Goal: Task Accomplishment & Management: Complete application form

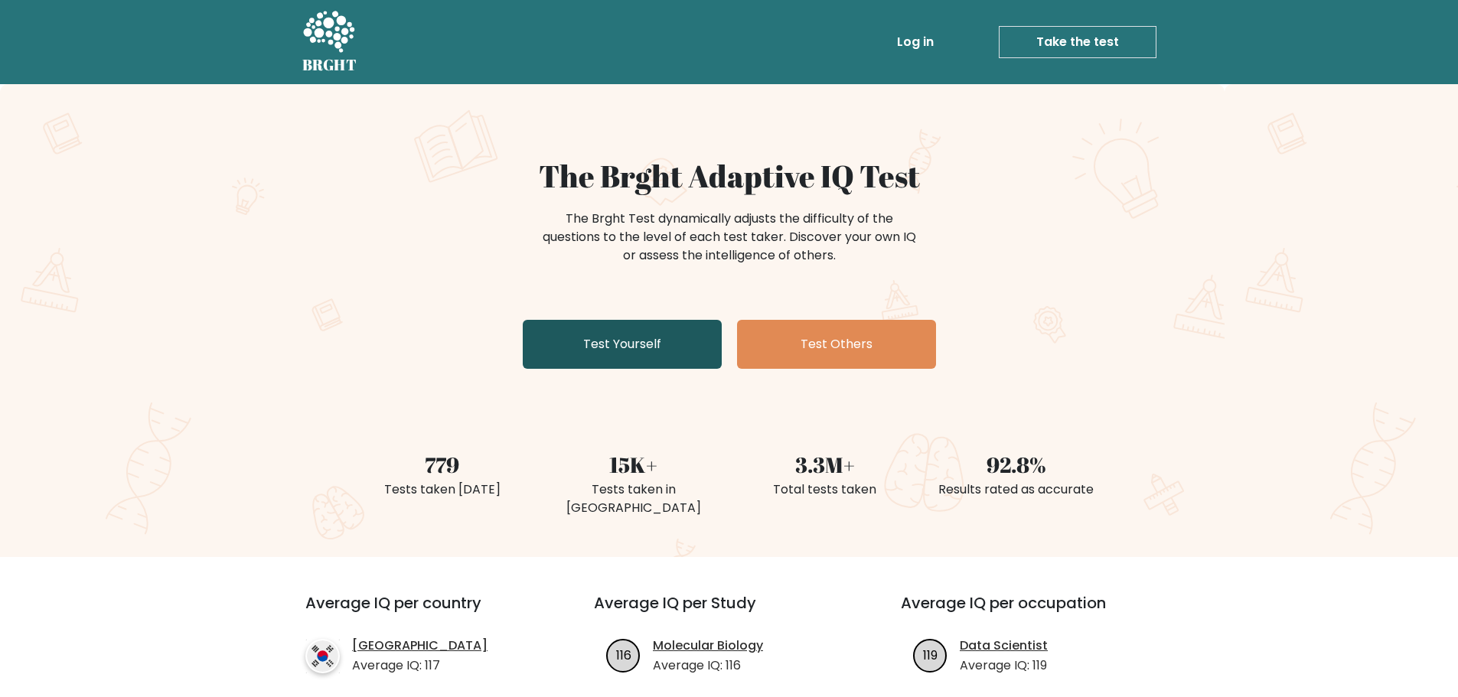
click at [624, 351] on link "Test Yourself" at bounding box center [622, 344] width 199 height 49
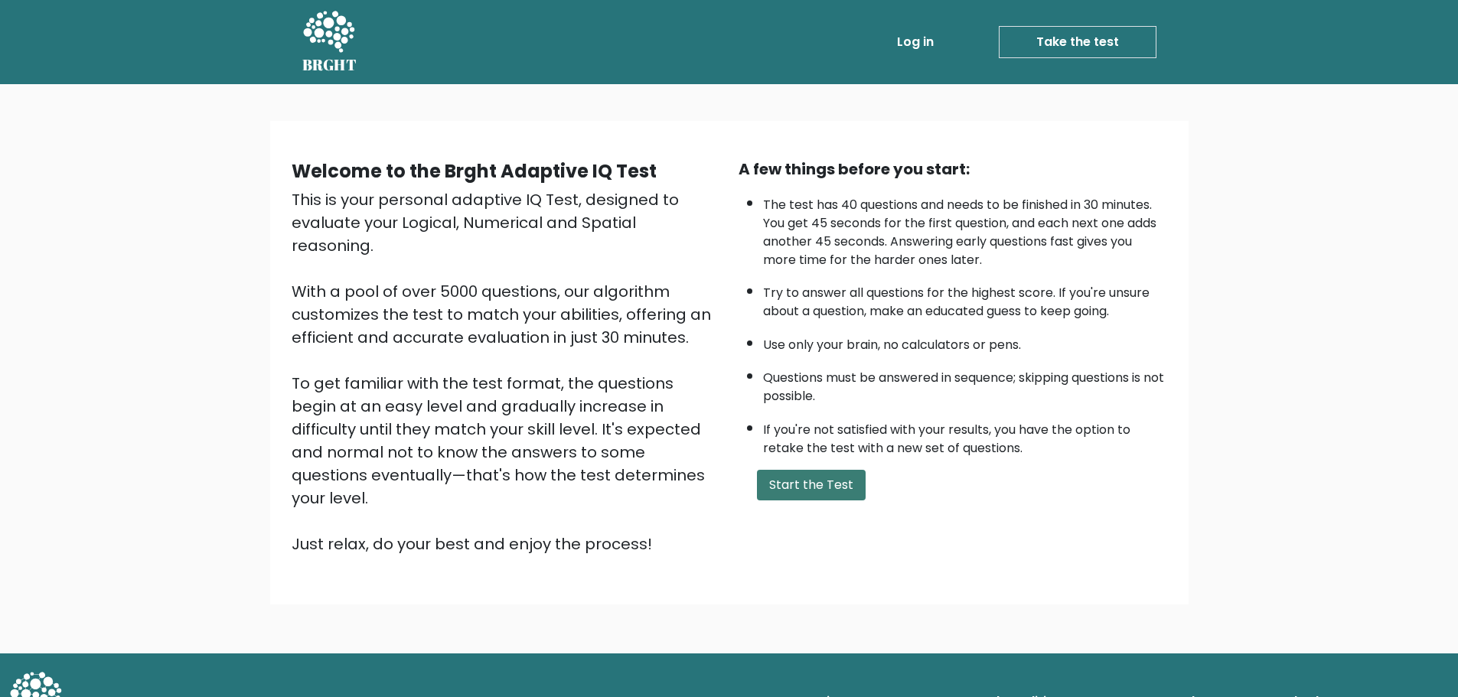
click at [810, 490] on button "Start the Test" at bounding box center [811, 485] width 109 height 31
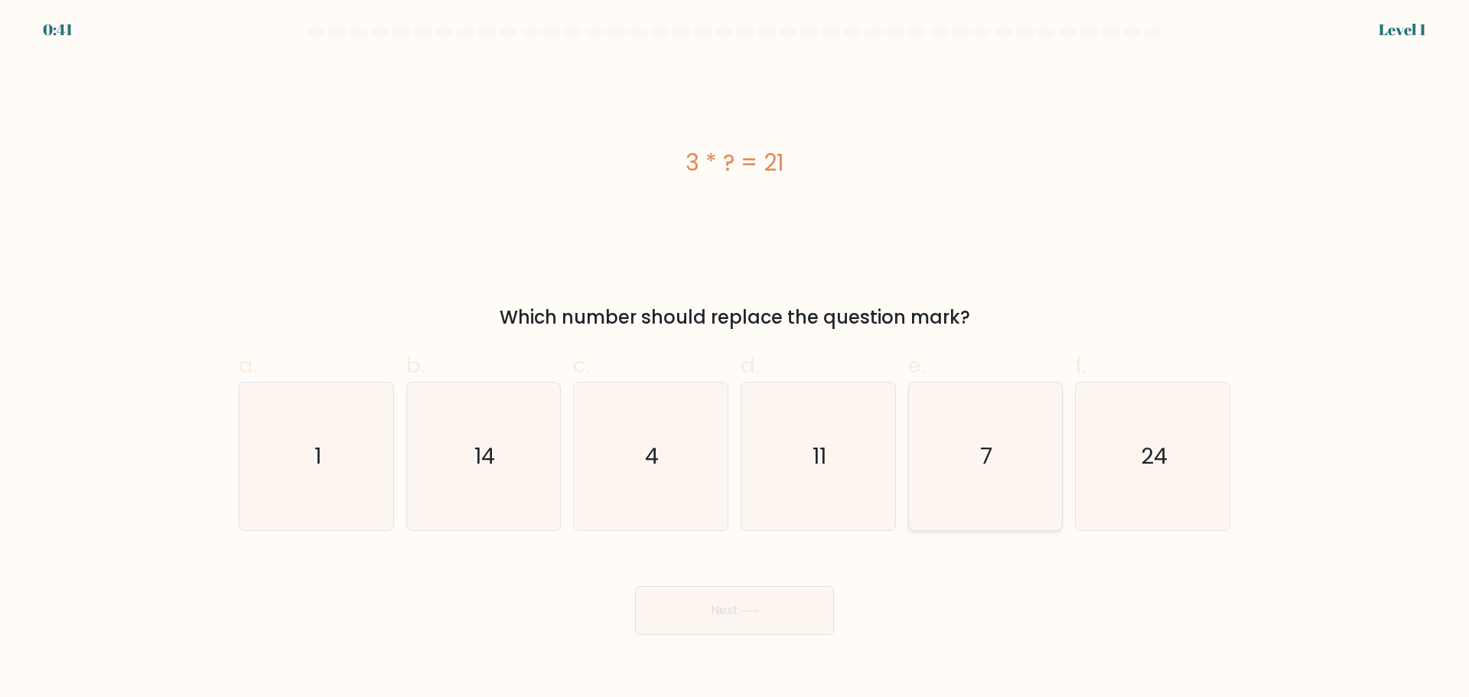
click at [964, 448] on icon "7" at bounding box center [985, 457] width 148 height 148
click at [735, 359] on input "e. 7" at bounding box center [735, 354] width 1 height 10
radio input "true"
click at [752, 605] on button "Next" at bounding box center [734, 610] width 199 height 49
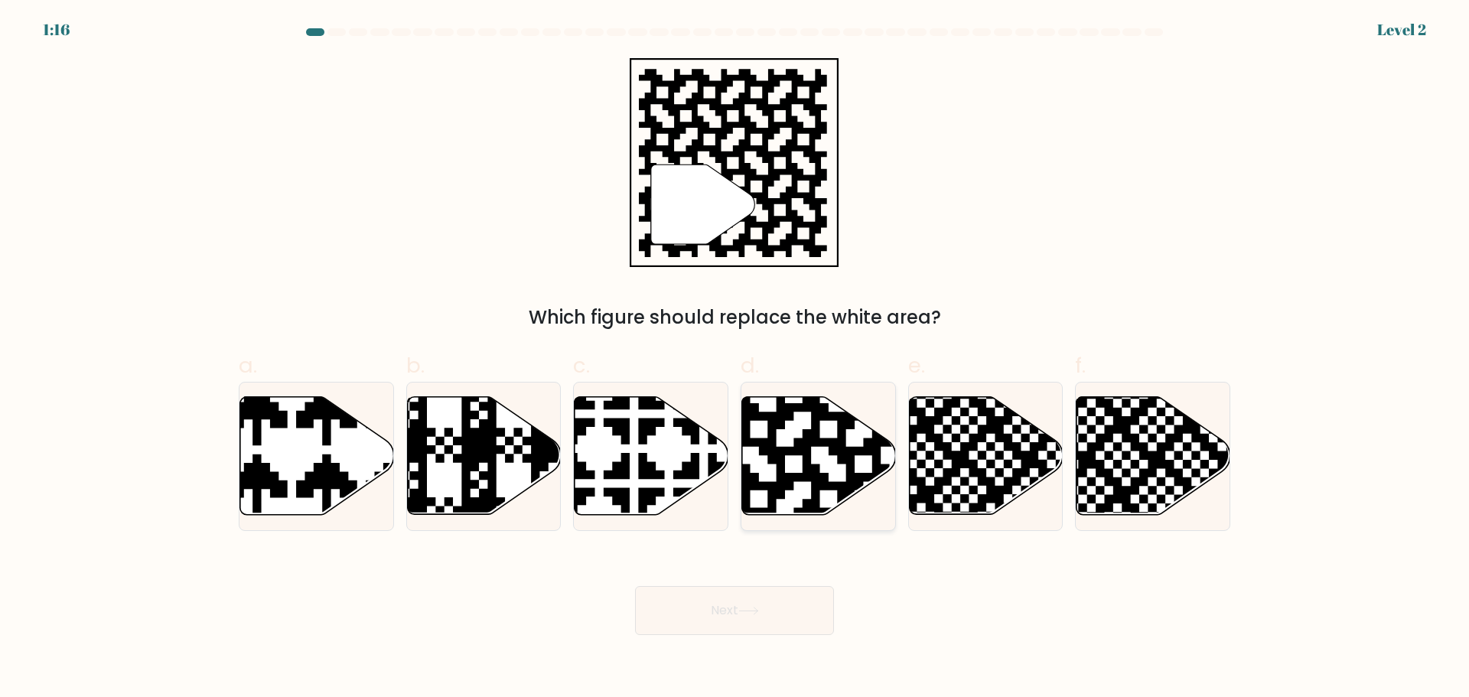
click at [810, 481] on icon at bounding box center [863, 394] width 279 height 279
click at [735, 359] on input "d." at bounding box center [735, 354] width 1 height 10
radio input "true"
click at [751, 607] on icon at bounding box center [748, 611] width 21 height 8
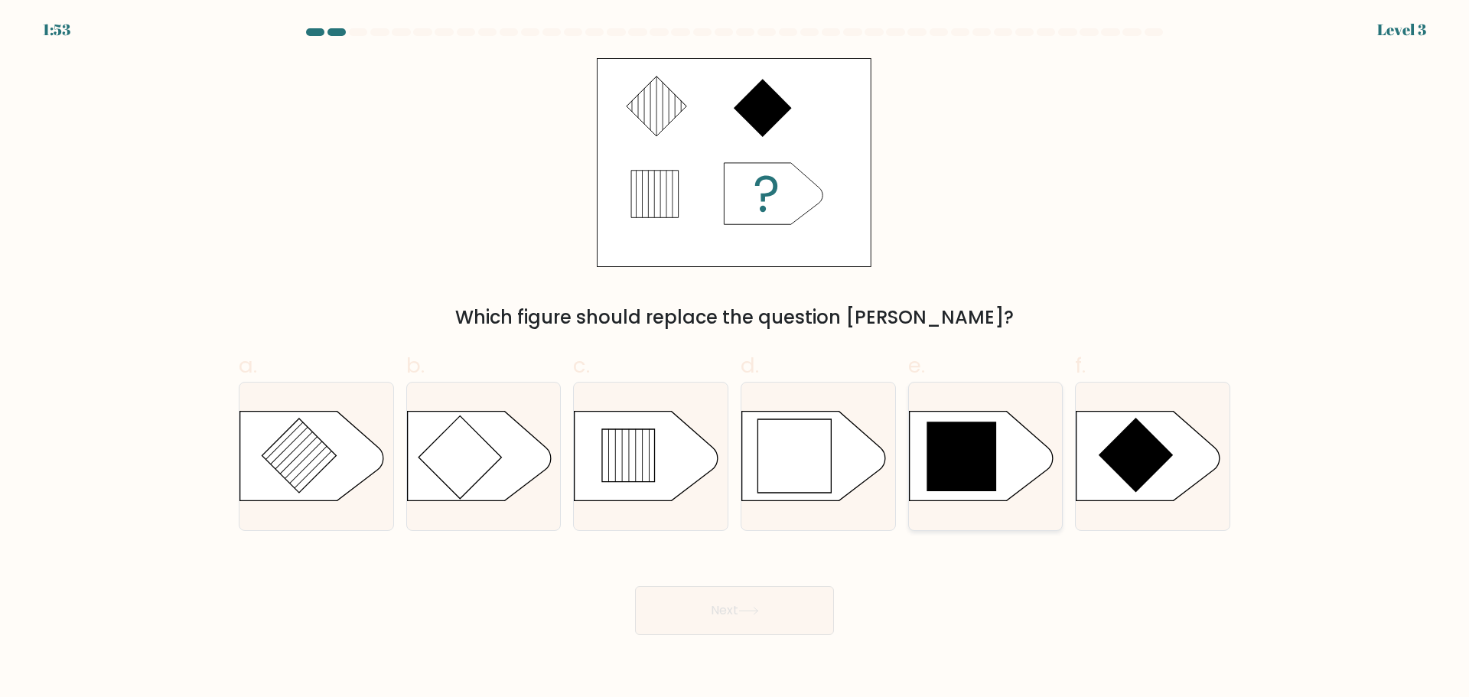
click at [962, 460] on icon at bounding box center [962, 457] width 70 height 70
click at [735, 359] on input "e." at bounding box center [735, 354] width 1 height 10
radio input "true"
click at [722, 608] on button "Next" at bounding box center [734, 610] width 199 height 49
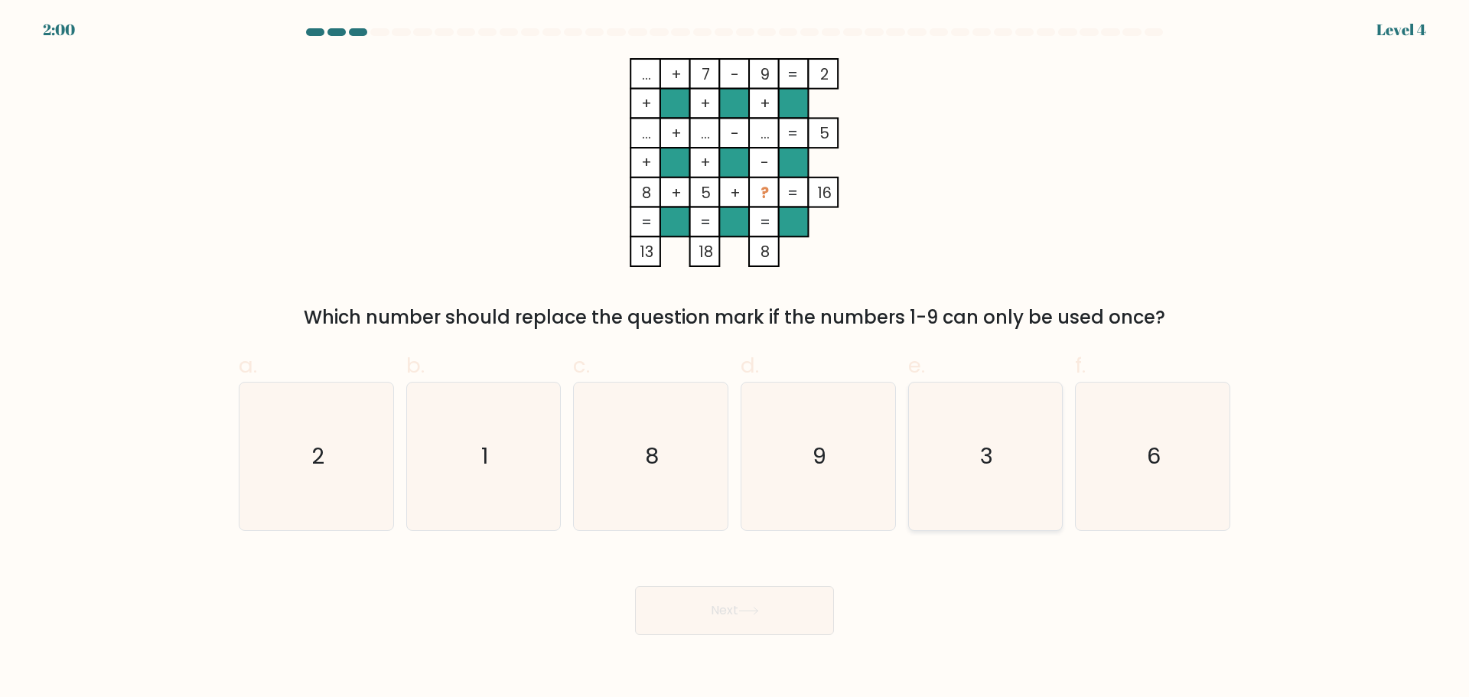
click at [1021, 452] on icon "3" at bounding box center [985, 457] width 148 height 148
click at [735, 359] on input "e. 3" at bounding box center [735, 354] width 1 height 10
radio input "true"
click at [772, 614] on button "Next" at bounding box center [734, 610] width 199 height 49
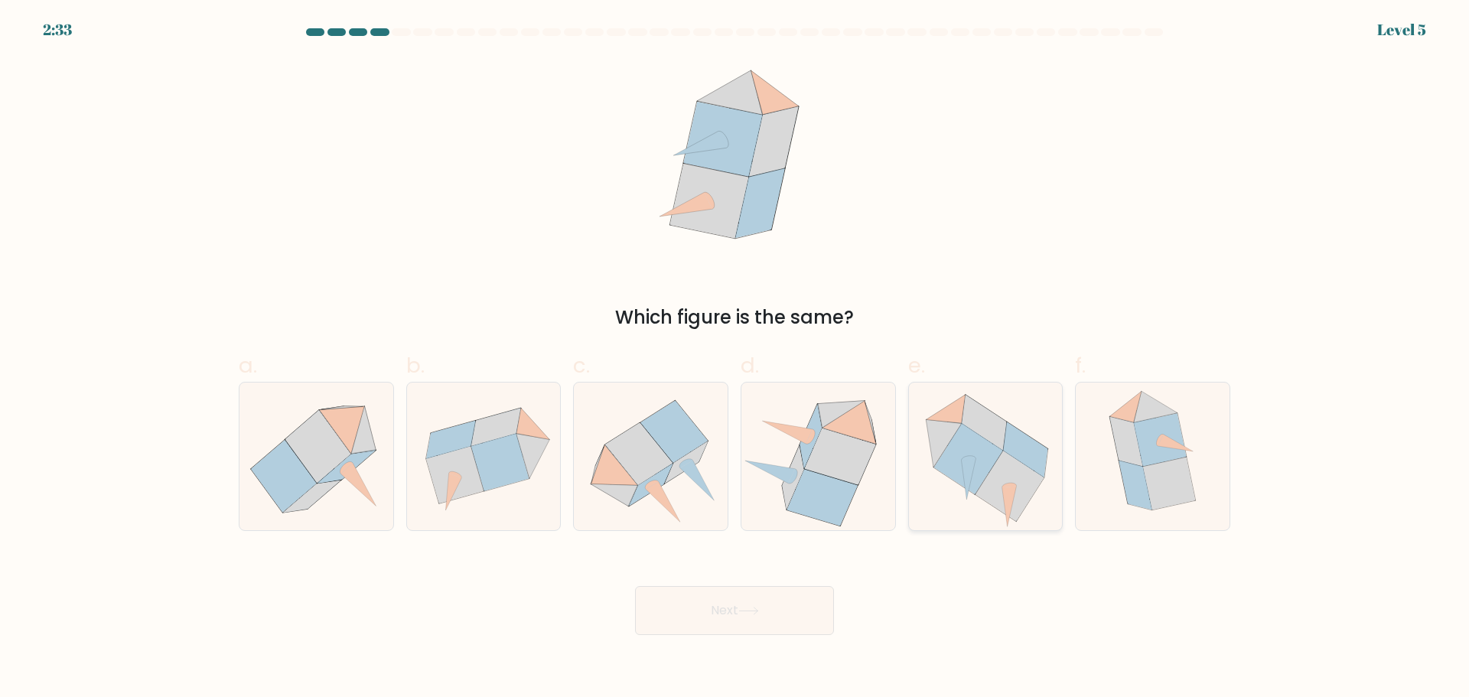
click at [976, 453] on icon at bounding box center [968, 459] width 69 height 71
click at [735, 359] on input "e." at bounding box center [735, 354] width 1 height 10
radio input "true"
click at [734, 605] on button "Next" at bounding box center [734, 610] width 199 height 49
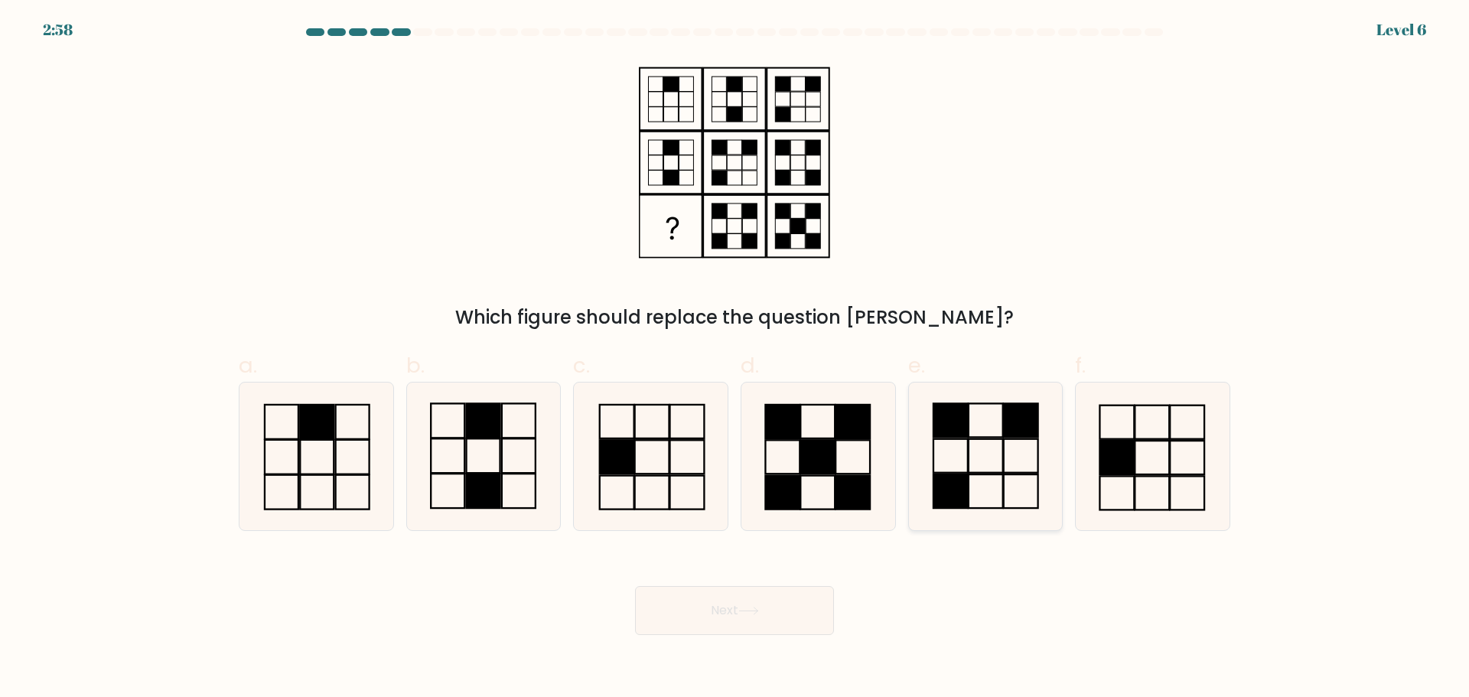
click at [966, 494] on rect at bounding box center [951, 491] width 34 height 34
click at [735, 359] on input "e." at bounding box center [735, 354] width 1 height 10
radio input "true"
click at [779, 607] on button "Next" at bounding box center [734, 610] width 199 height 49
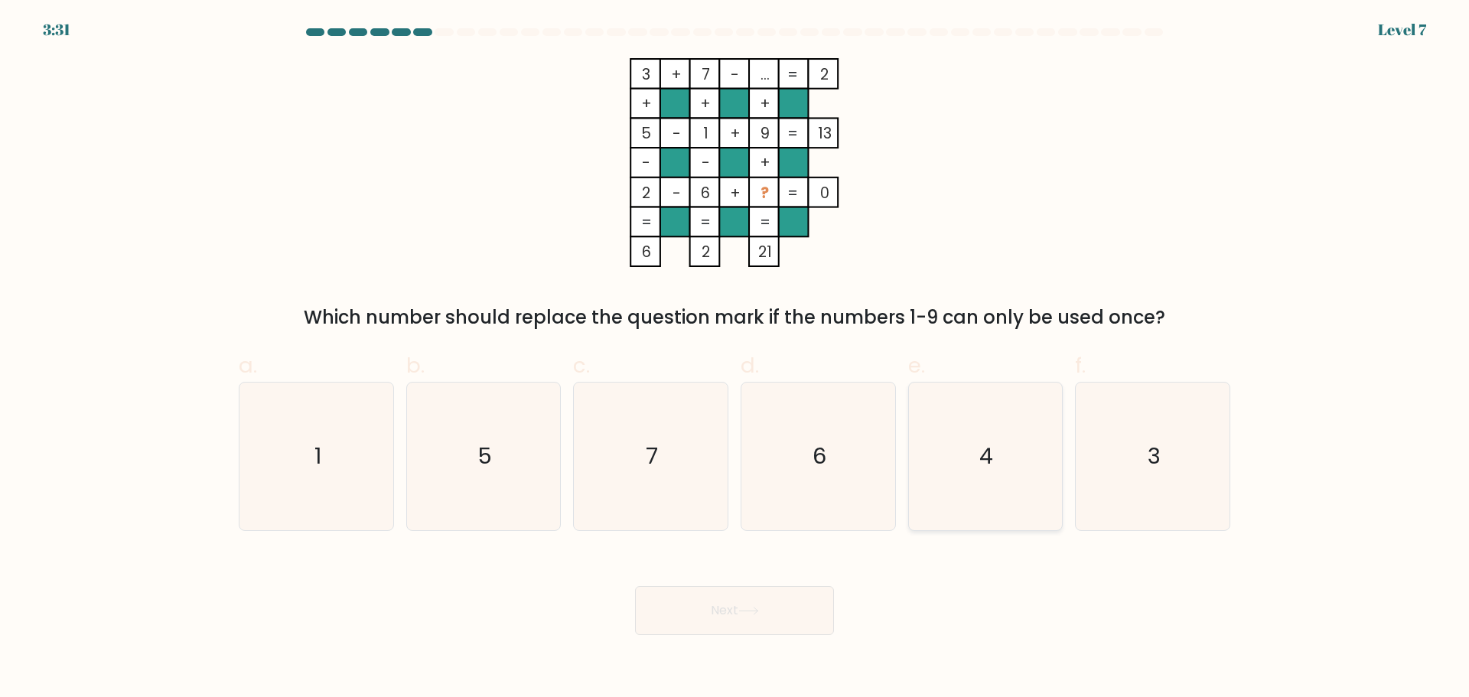
click at [977, 469] on icon "4" at bounding box center [985, 457] width 148 height 148
click at [735, 359] on input "e. 4" at bounding box center [735, 354] width 1 height 10
radio input "true"
click at [709, 607] on button "Next" at bounding box center [734, 610] width 199 height 49
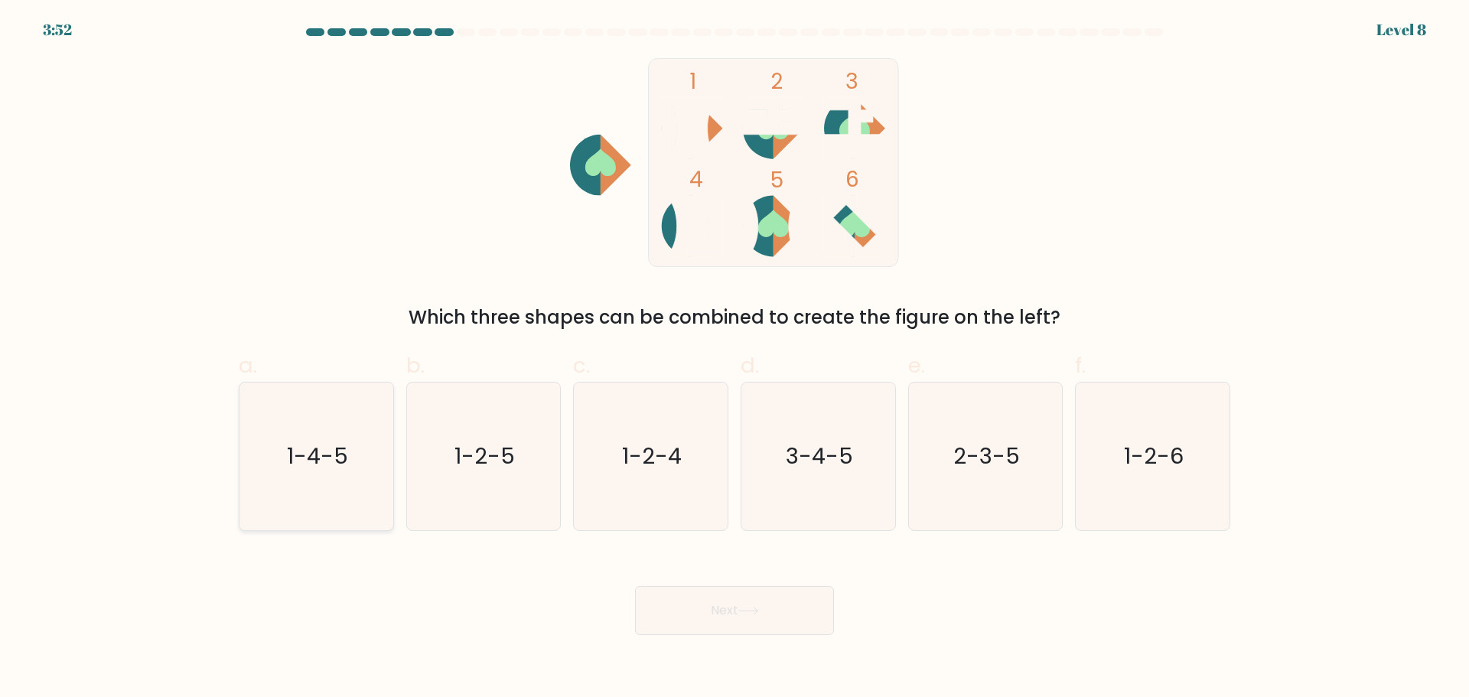
click at [355, 467] on icon "1-4-5" at bounding box center [317, 457] width 148 height 148
click at [735, 359] on input "a. 1-4-5" at bounding box center [735, 354] width 1 height 10
radio input "true"
click at [731, 618] on button "Next" at bounding box center [734, 610] width 199 height 49
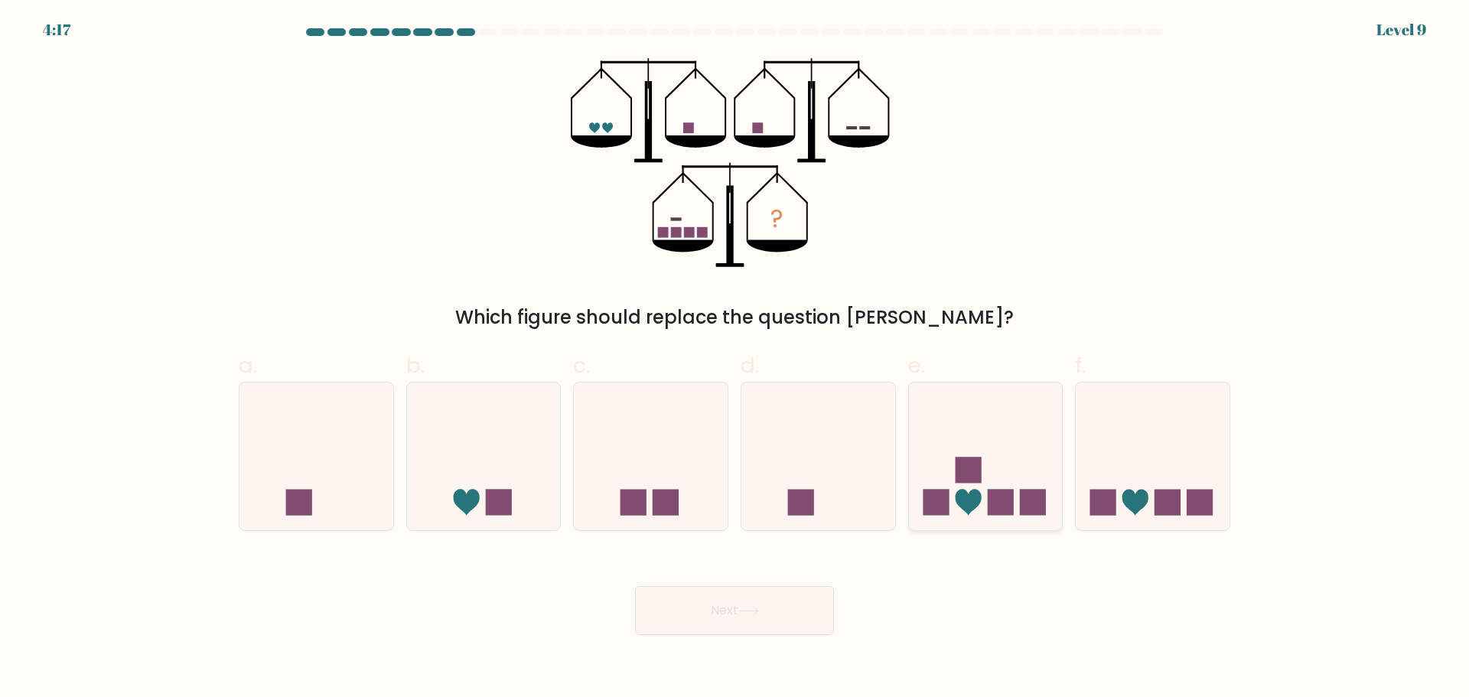
click at [992, 450] on icon at bounding box center [986, 456] width 154 height 127
click at [735, 359] on input "e." at bounding box center [735, 354] width 1 height 10
radio input "true"
click at [736, 620] on button "Next" at bounding box center [734, 610] width 199 height 49
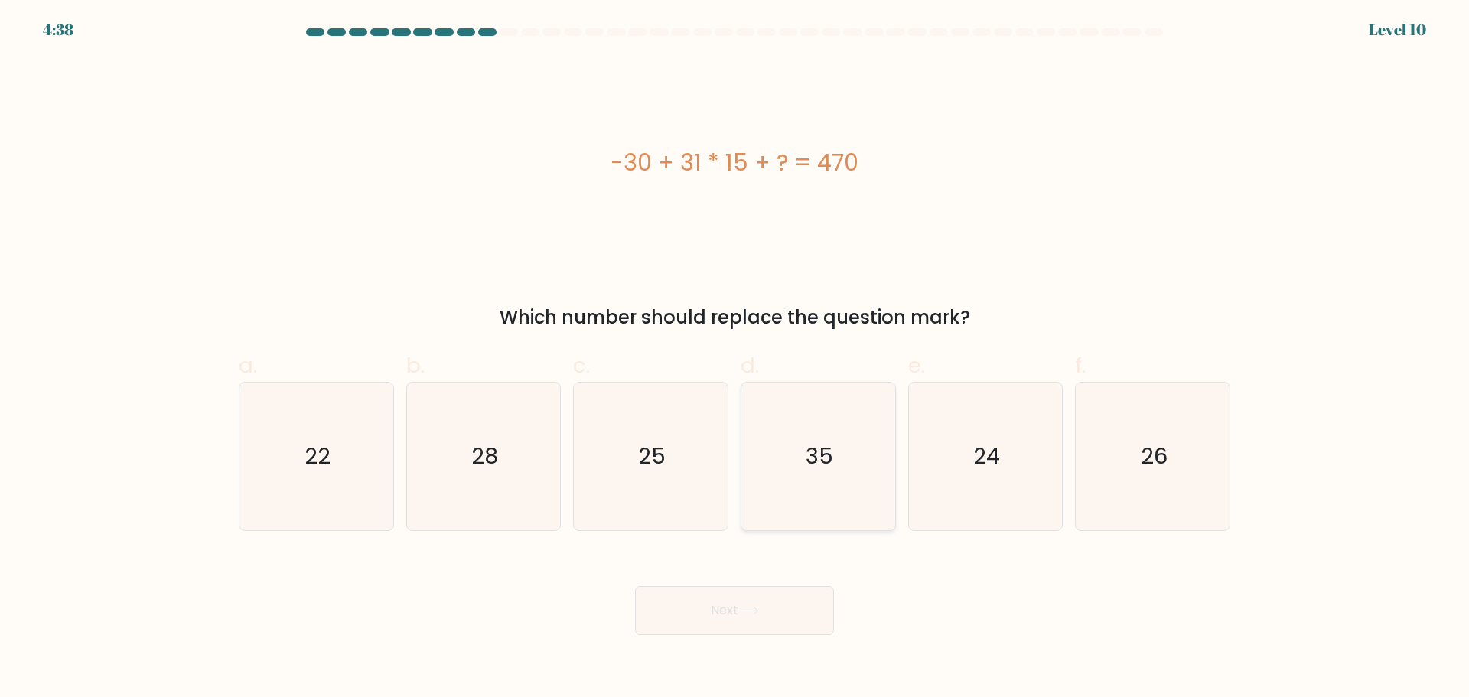
click at [803, 425] on icon "35" at bounding box center [819, 457] width 148 height 148
click at [735, 359] on input "d. 35" at bounding box center [735, 354] width 1 height 10
radio input "true"
click at [740, 608] on button "Next" at bounding box center [734, 610] width 199 height 49
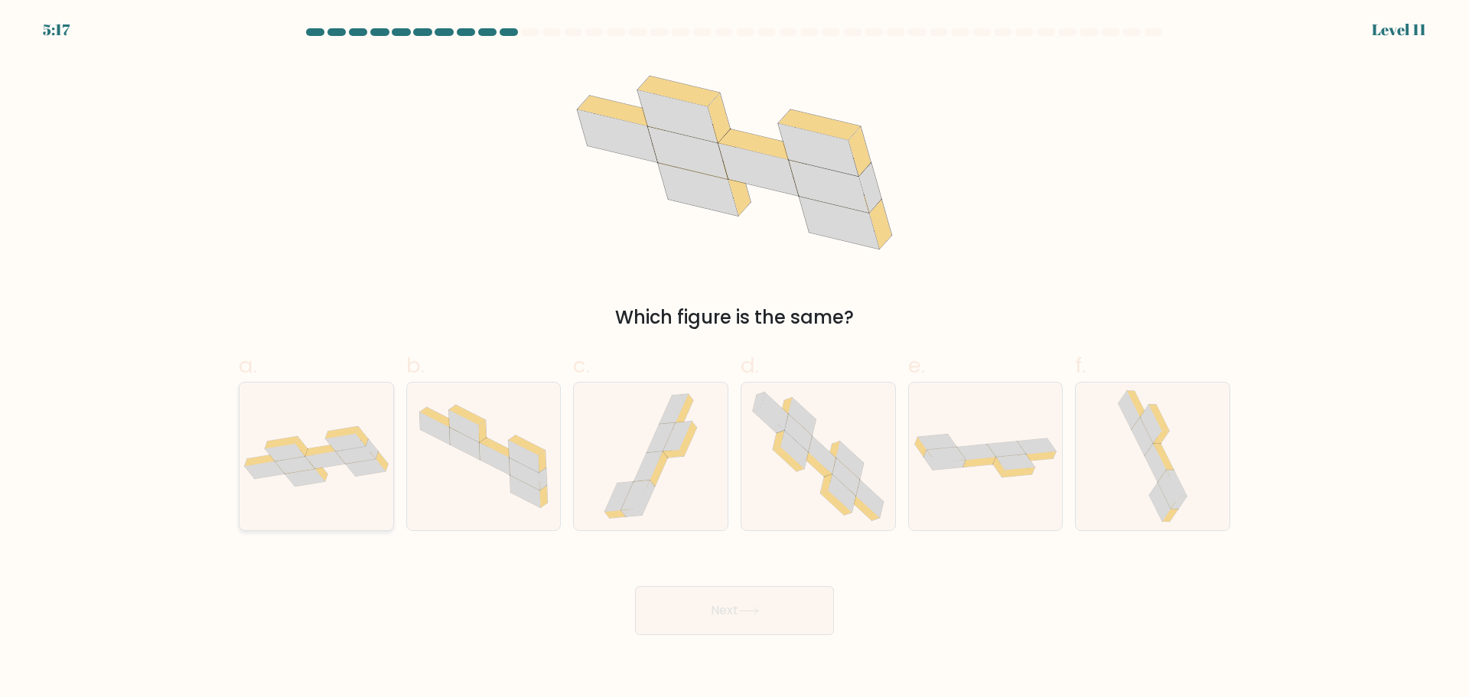
click at [347, 436] on icon at bounding box center [345, 443] width 40 height 18
click at [735, 359] on input "a." at bounding box center [735, 354] width 1 height 10
radio input "true"
click at [716, 607] on button "Next" at bounding box center [734, 610] width 199 height 49
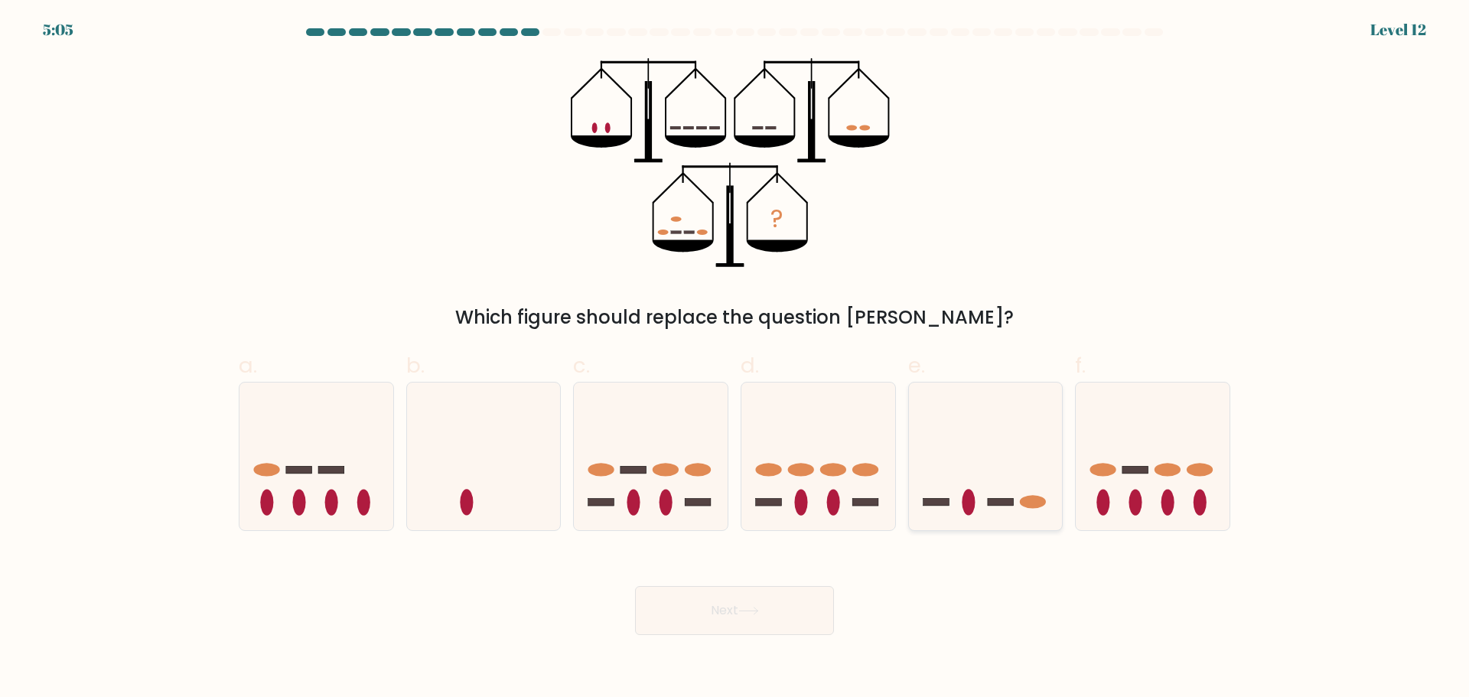
click at [954, 472] on icon at bounding box center [986, 456] width 154 height 127
click at [735, 359] on input "e." at bounding box center [735, 354] width 1 height 10
radio input "true"
click at [761, 595] on button "Next" at bounding box center [734, 610] width 199 height 49
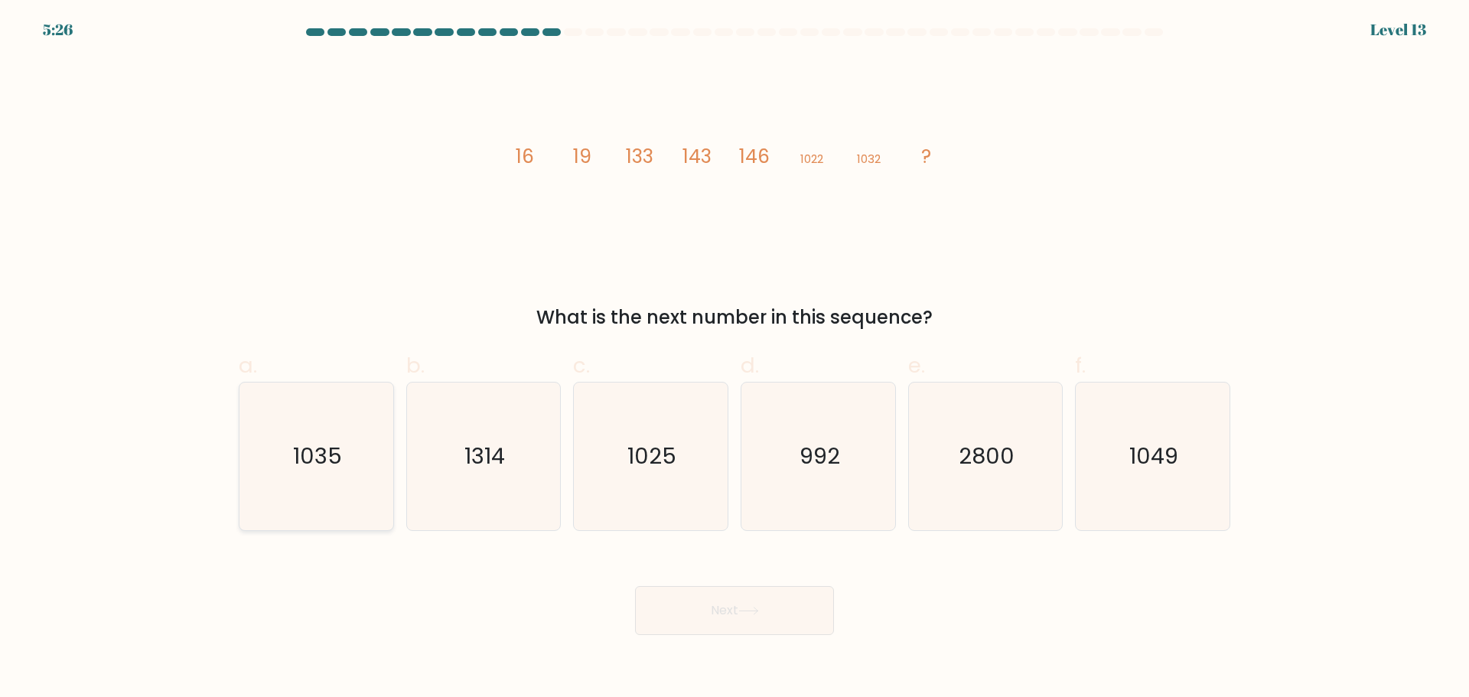
click at [316, 477] on icon "1035" at bounding box center [317, 457] width 148 height 148
click at [735, 359] on input "a. 1035" at bounding box center [735, 354] width 1 height 10
radio input "true"
click at [759, 607] on icon at bounding box center [748, 611] width 21 height 8
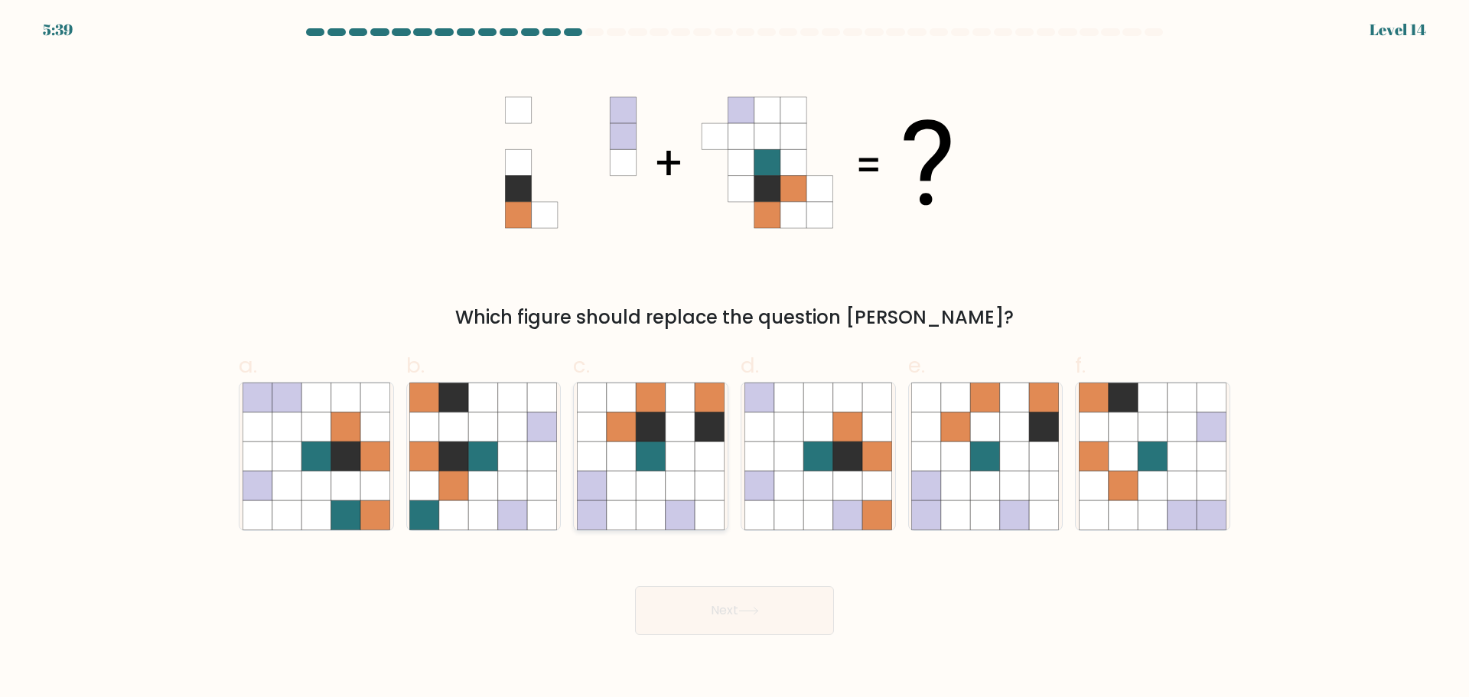
click at [636, 447] on icon at bounding box center [621, 456] width 29 height 29
click at [735, 359] on input "c." at bounding box center [735, 354] width 1 height 10
radio input "true"
click at [717, 607] on button "Next" at bounding box center [734, 610] width 199 height 49
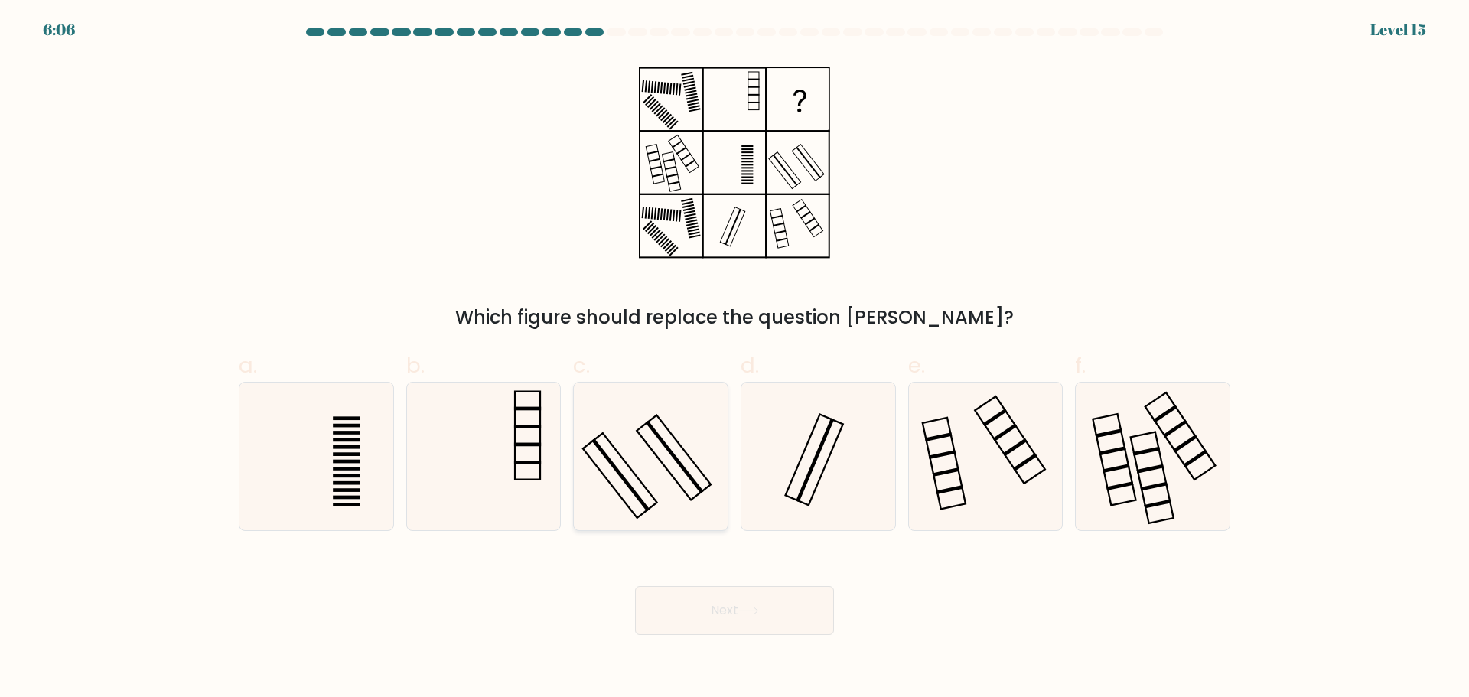
click at [655, 437] on icon at bounding box center [651, 457] width 148 height 148
click at [735, 359] on input "c." at bounding box center [735, 354] width 1 height 10
radio input "true"
click at [709, 602] on button "Next" at bounding box center [734, 610] width 199 height 49
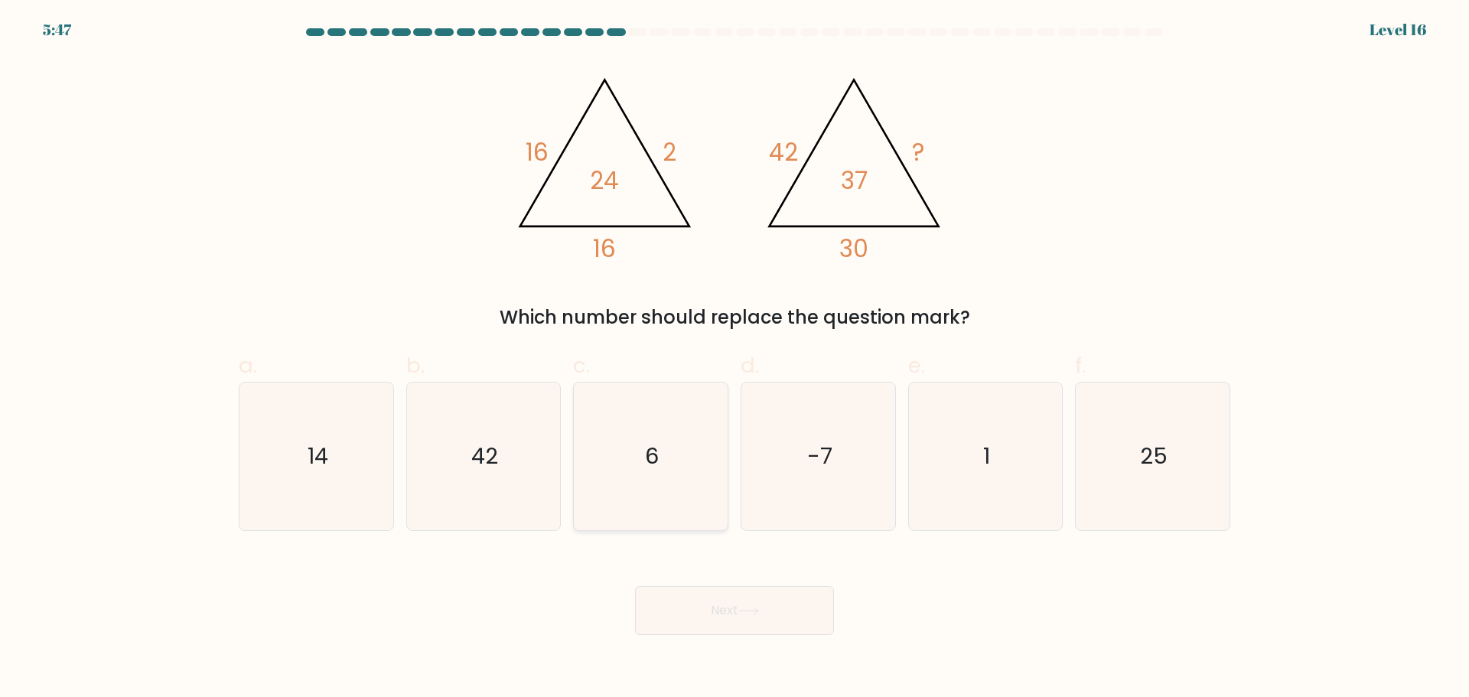
click at [683, 490] on icon "6" at bounding box center [651, 457] width 148 height 148
click at [735, 359] on input "c. 6" at bounding box center [735, 354] width 1 height 10
radio input "true"
click at [765, 619] on button "Next" at bounding box center [734, 610] width 199 height 49
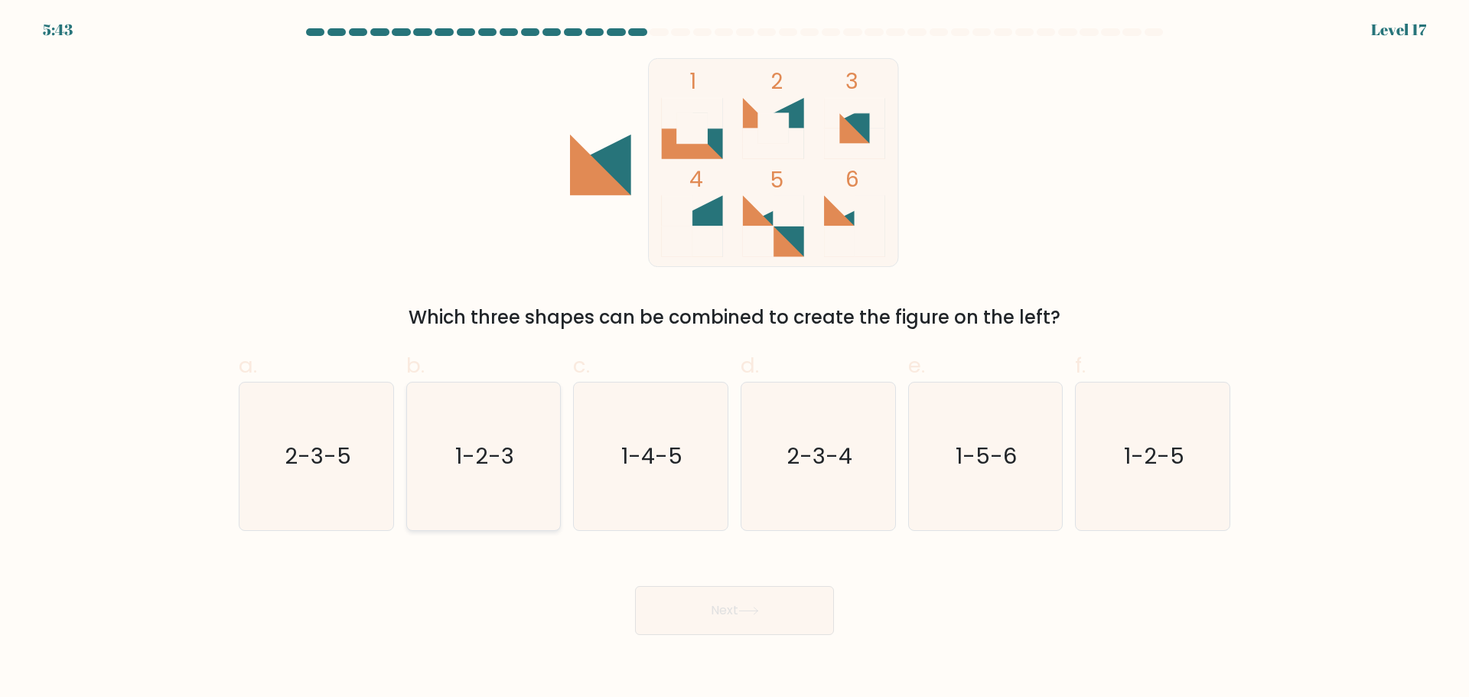
click at [513, 442] on text "1-2-3" at bounding box center [484, 456] width 59 height 31
click at [735, 359] on input "b. 1-2-3" at bounding box center [735, 354] width 1 height 10
radio input "true"
click at [778, 624] on button "Next" at bounding box center [734, 610] width 199 height 49
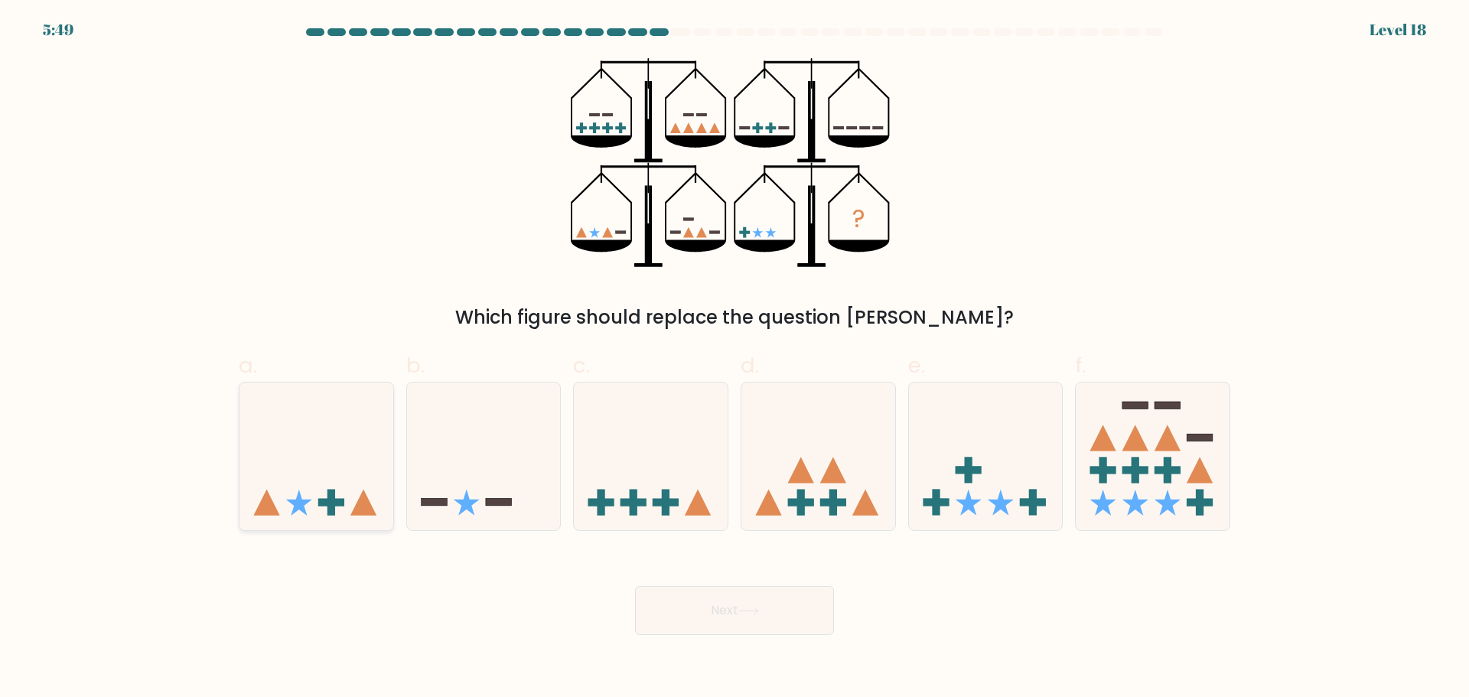
click at [333, 458] on icon at bounding box center [317, 456] width 154 height 127
click at [735, 359] on input "a." at bounding box center [735, 354] width 1 height 10
radio input "true"
click at [732, 617] on button "Next" at bounding box center [734, 610] width 199 height 49
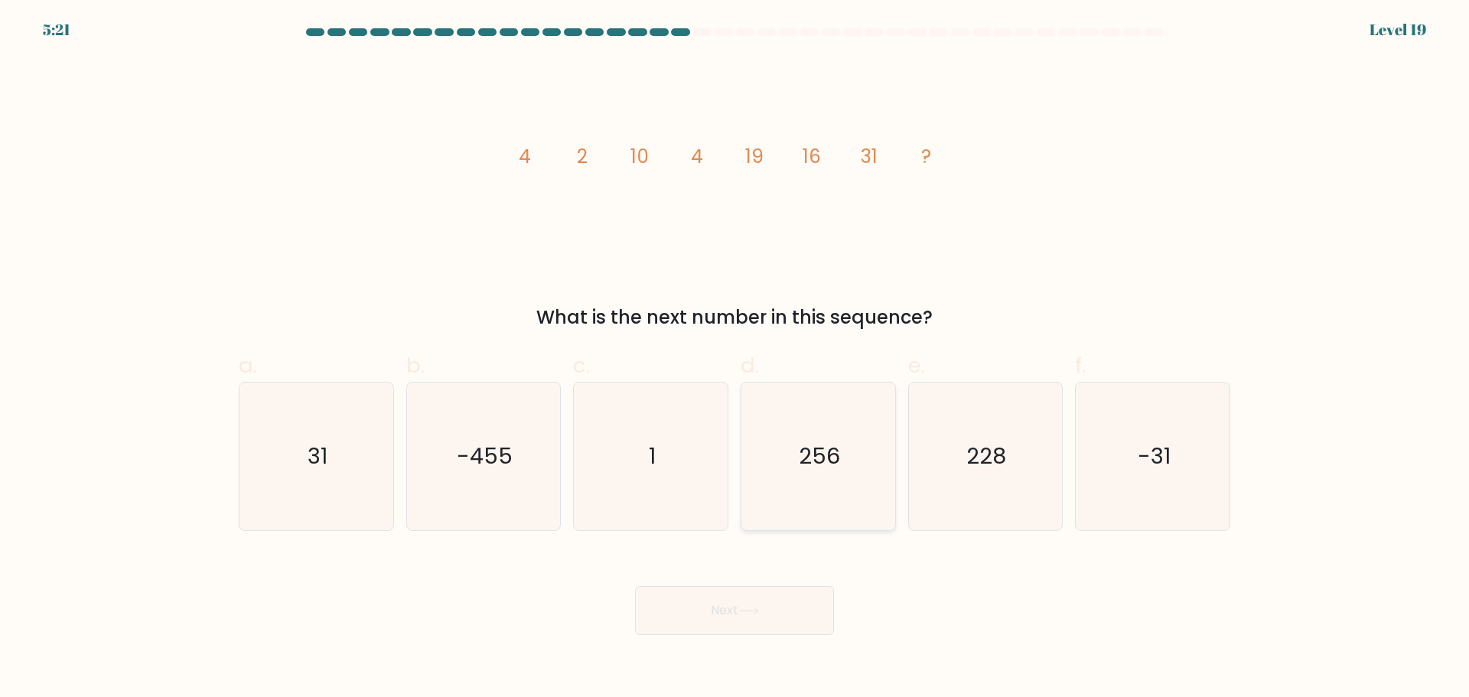
click at [823, 450] on text "256" at bounding box center [819, 456] width 41 height 31
click at [735, 359] on input "d. 256" at bounding box center [735, 354] width 1 height 10
radio input "true"
click at [768, 614] on button "Next" at bounding box center [734, 610] width 199 height 49
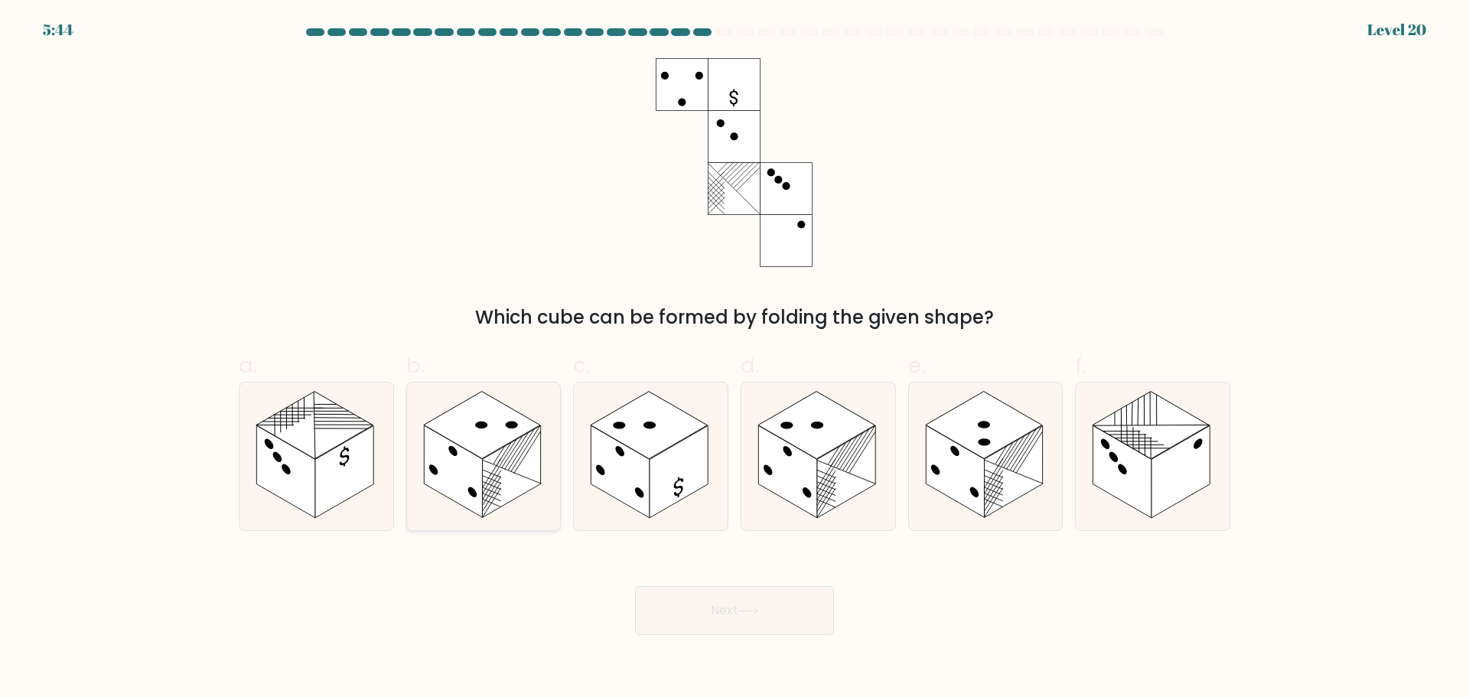
click at [442, 469] on rect at bounding box center [453, 471] width 58 height 93
click at [735, 359] on input "b." at bounding box center [735, 354] width 1 height 10
radio input "true"
click at [774, 621] on button "Next" at bounding box center [734, 610] width 199 height 49
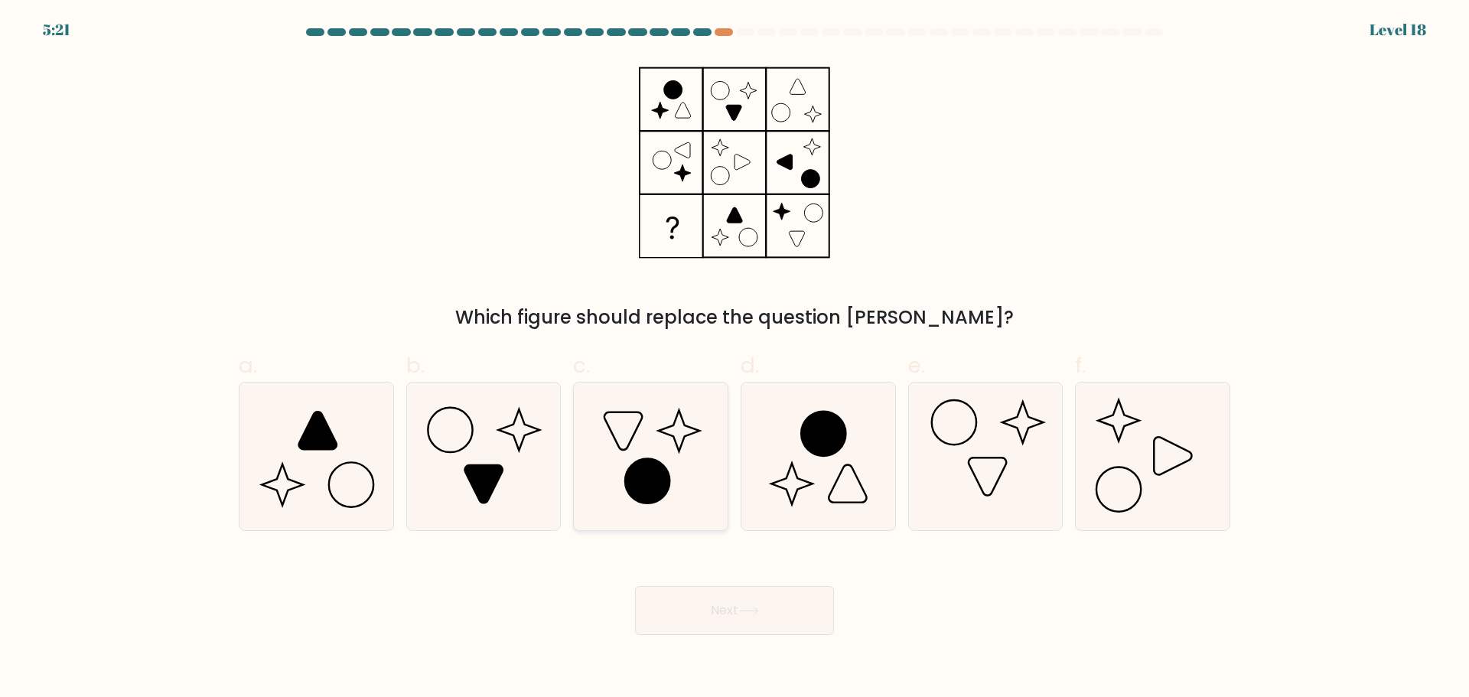
click at [670, 464] on icon at bounding box center [651, 457] width 148 height 148
click at [735, 359] on input "c." at bounding box center [735, 354] width 1 height 10
radio input "true"
click at [758, 601] on button "Next" at bounding box center [734, 610] width 199 height 49
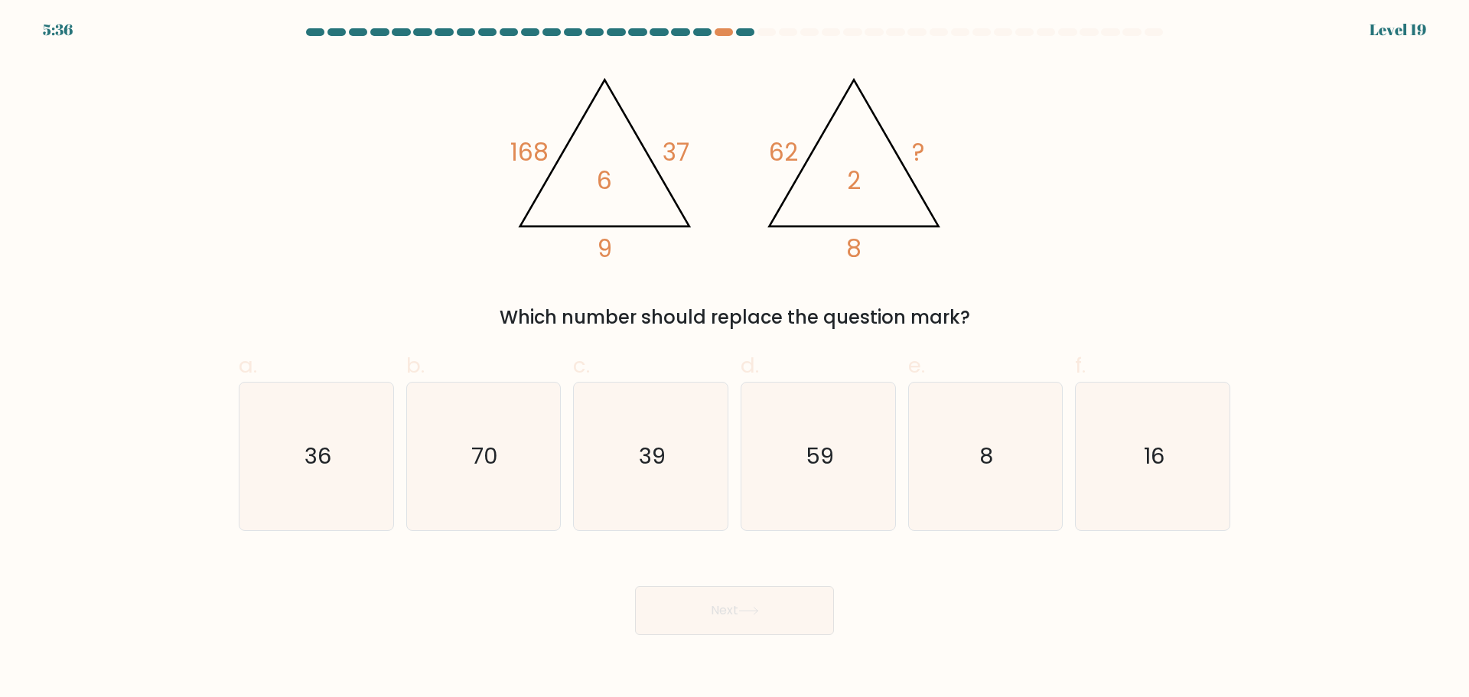
click at [511, 178] on icon "@import url('https://fonts.googleapis.com/css?family=Abril+Fatface:400,100,100i…" at bounding box center [734, 162] width 459 height 209
click at [340, 439] on icon "36" at bounding box center [317, 457] width 148 height 148
click at [735, 359] on input "a. 36" at bounding box center [735, 354] width 1 height 10
radio input "true"
click at [712, 614] on button "Next" at bounding box center [734, 610] width 199 height 49
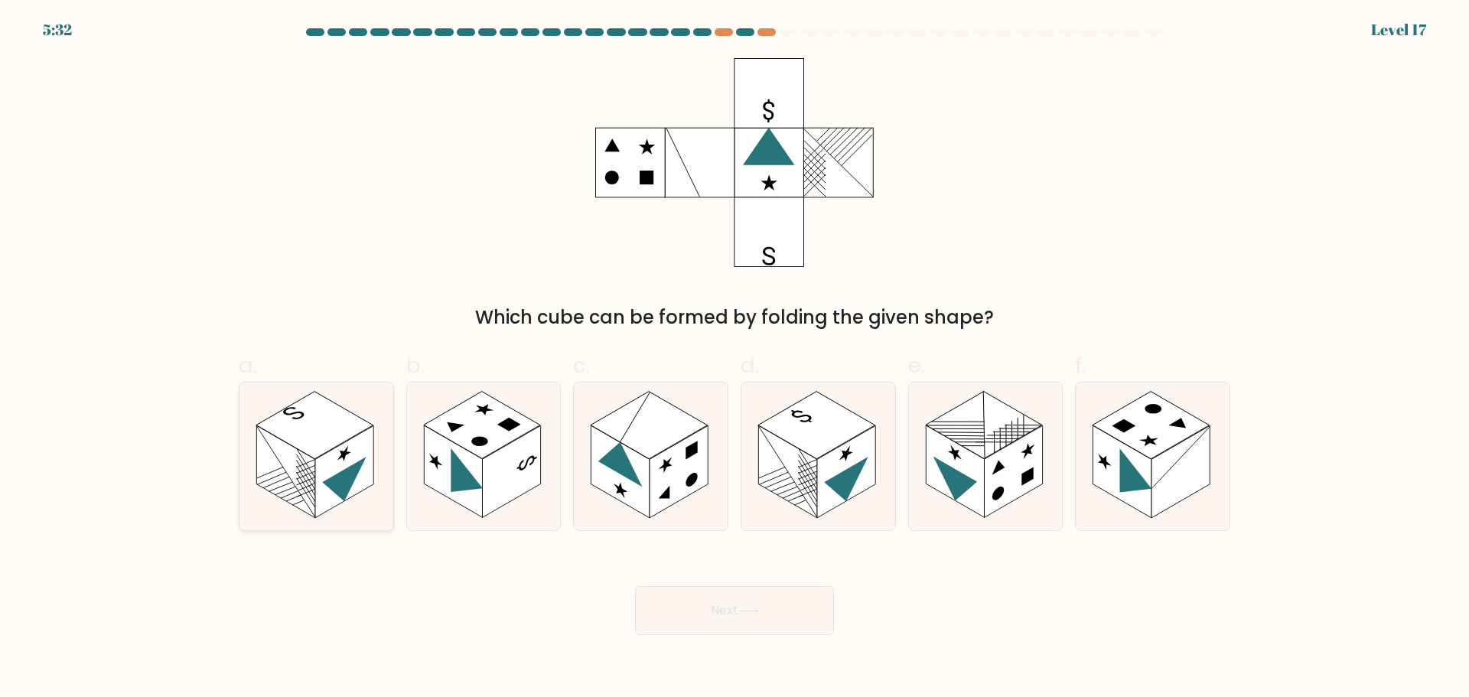
click at [322, 490] on rect at bounding box center [344, 471] width 58 height 93
click at [735, 359] on input "a." at bounding box center [735, 354] width 1 height 10
radio input "true"
click at [748, 619] on button "Next" at bounding box center [734, 610] width 199 height 49
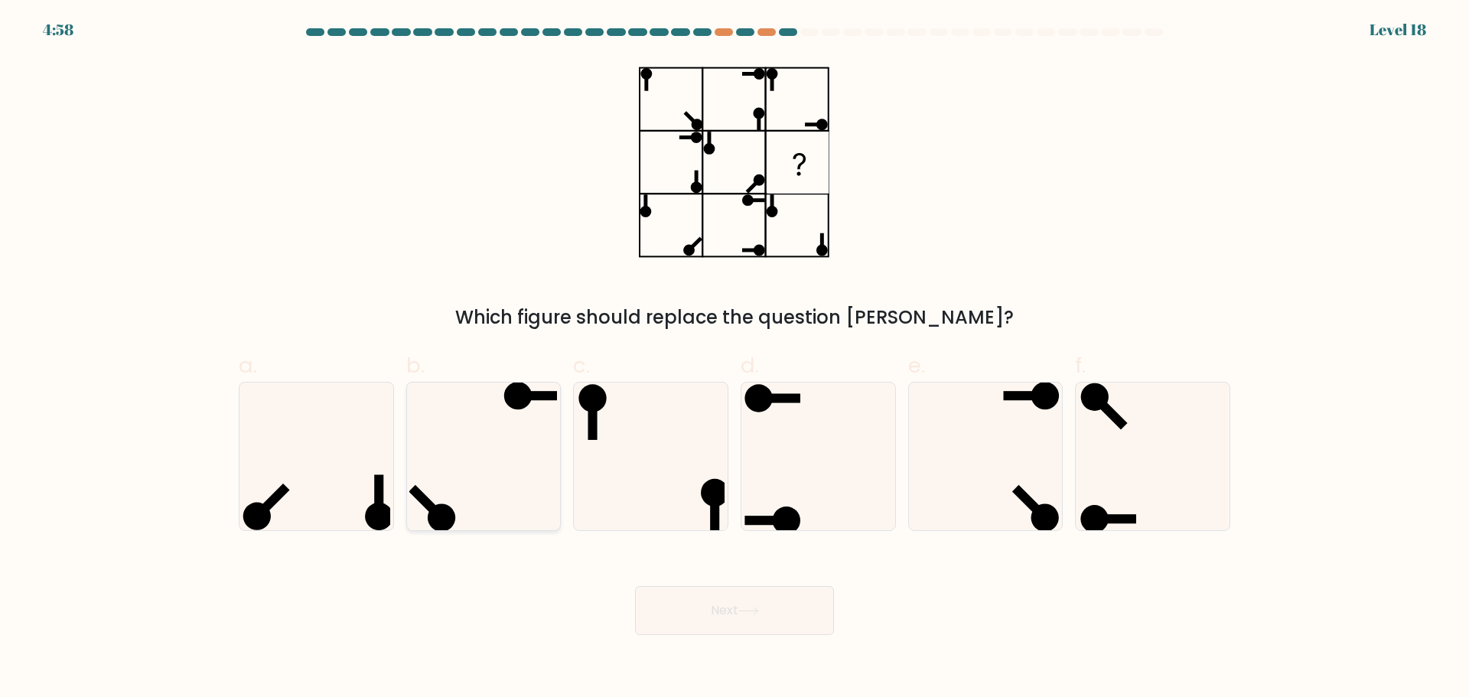
click at [501, 422] on icon at bounding box center [483, 457] width 148 height 148
click at [735, 359] on input "b." at bounding box center [735, 354] width 1 height 10
radio input "true"
click at [690, 609] on button "Next" at bounding box center [734, 610] width 199 height 49
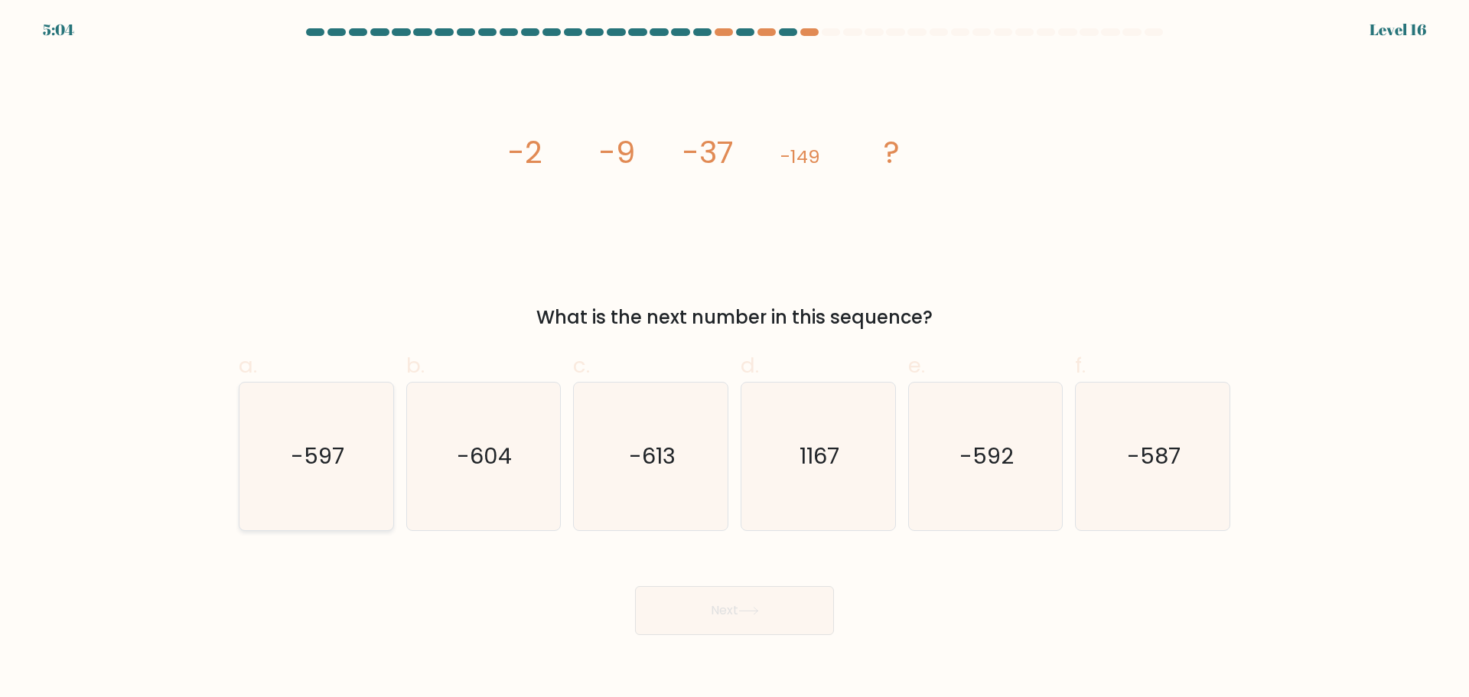
click at [276, 475] on icon "-597" at bounding box center [317, 457] width 148 height 148
click at [735, 359] on input "a. -597" at bounding box center [735, 354] width 1 height 10
radio input "true"
click at [725, 621] on button "Next" at bounding box center [734, 610] width 199 height 49
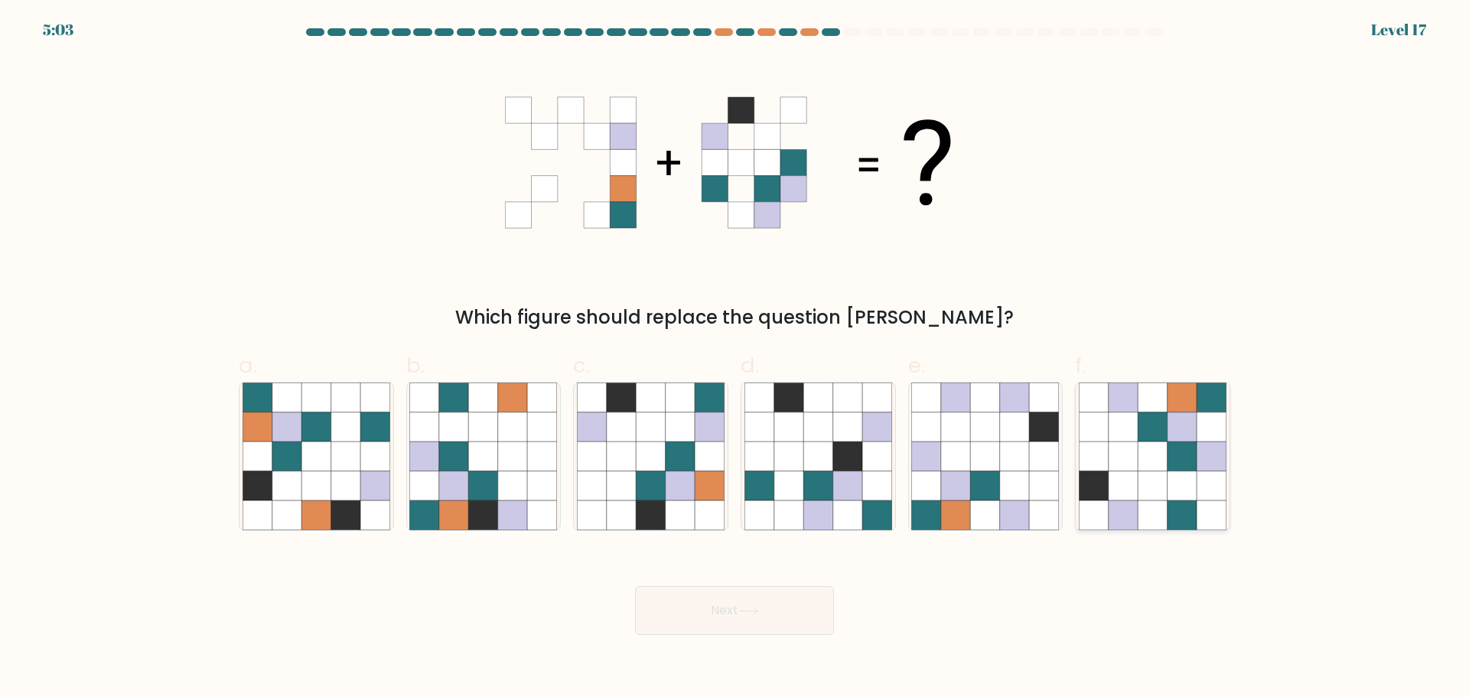
click at [1151, 488] on icon at bounding box center [1152, 485] width 29 height 29
click at [735, 359] on input "f." at bounding box center [735, 354] width 1 height 10
radio input "true"
click at [707, 617] on button "Next" at bounding box center [734, 610] width 199 height 49
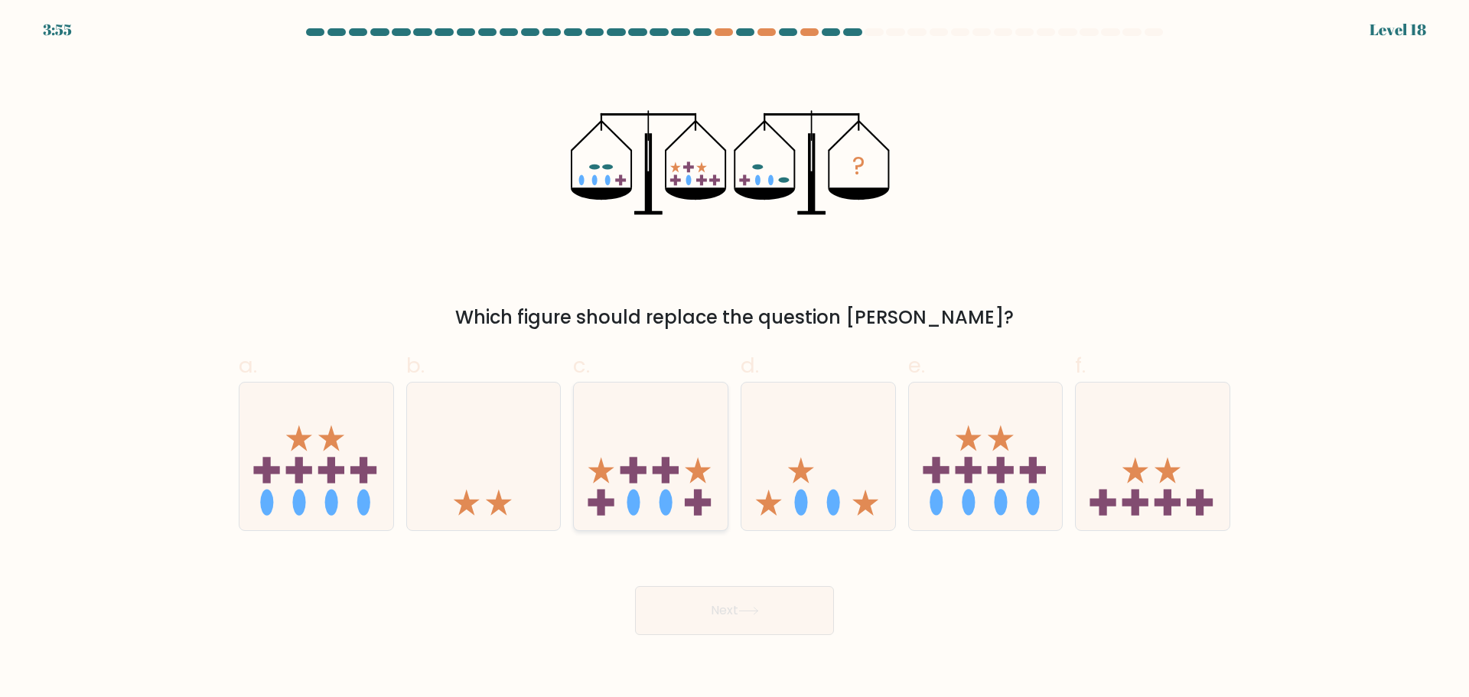
click at [658, 473] on rect at bounding box center [666, 470] width 26 height 8
click at [735, 359] on input "c." at bounding box center [735, 354] width 1 height 10
radio input "true"
click at [737, 608] on button "Next" at bounding box center [734, 610] width 199 height 49
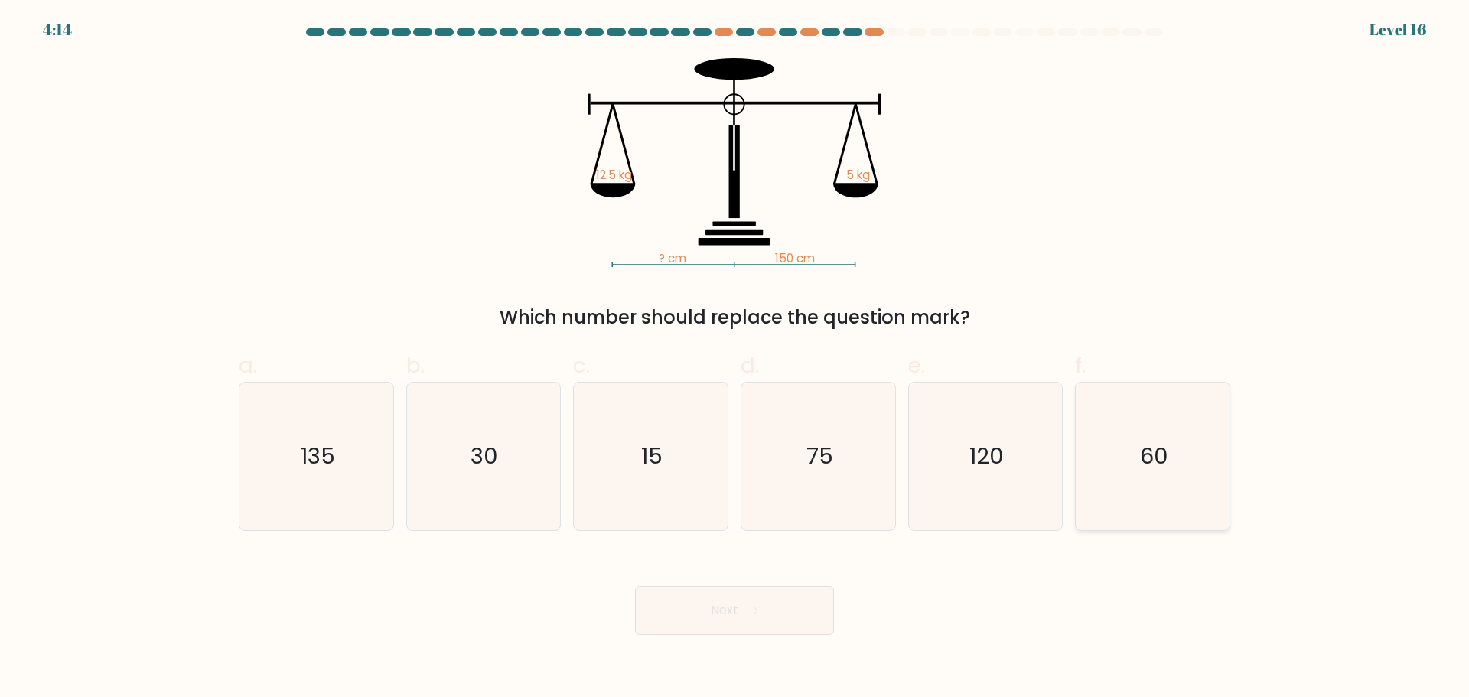
click at [1216, 435] on icon "60" at bounding box center [1153, 457] width 148 height 148
click at [735, 359] on input "f. 60" at bounding box center [735, 354] width 1 height 10
radio input "true"
click at [728, 625] on button "Next" at bounding box center [734, 610] width 199 height 49
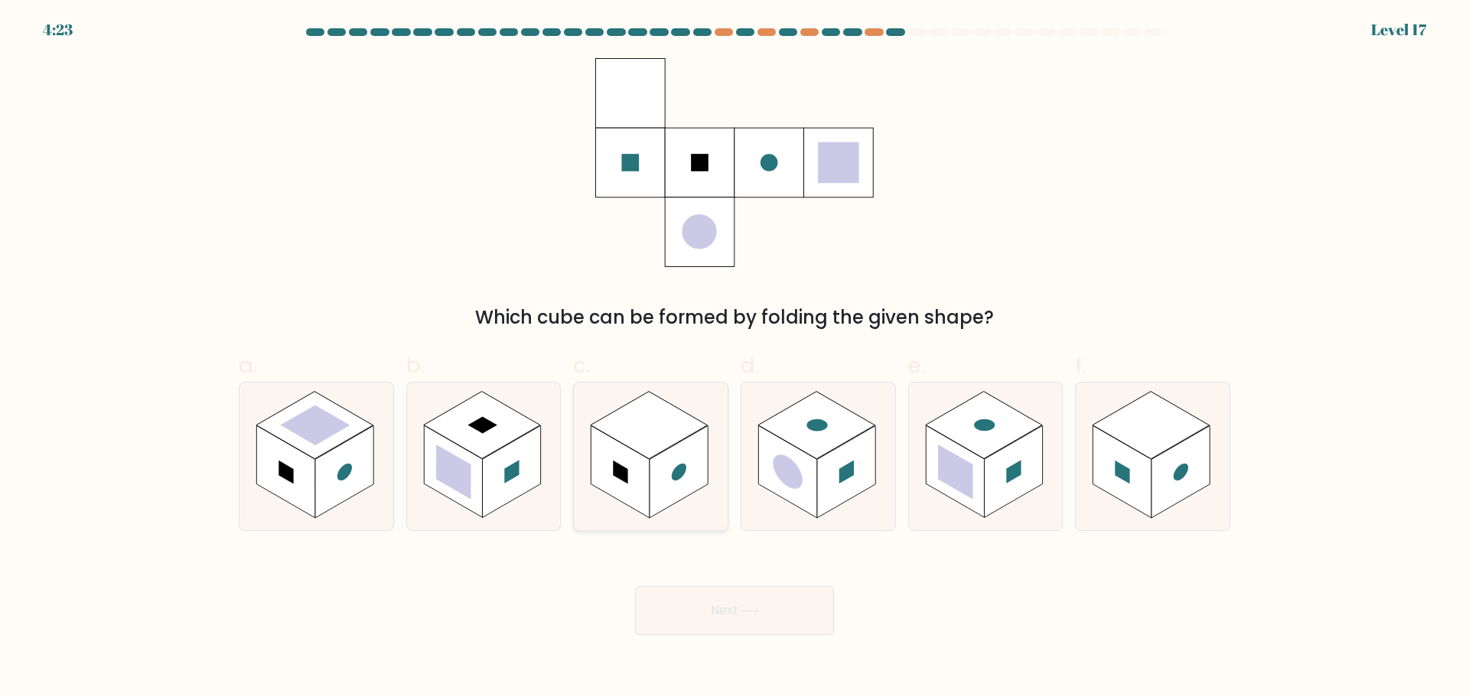
click at [649, 490] on rect at bounding box center [621, 471] width 58 height 93
click at [735, 359] on input "c." at bounding box center [735, 354] width 1 height 10
radio input "true"
click at [722, 599] on button "Next" at bounding box center [734, 610] width 199 height 49
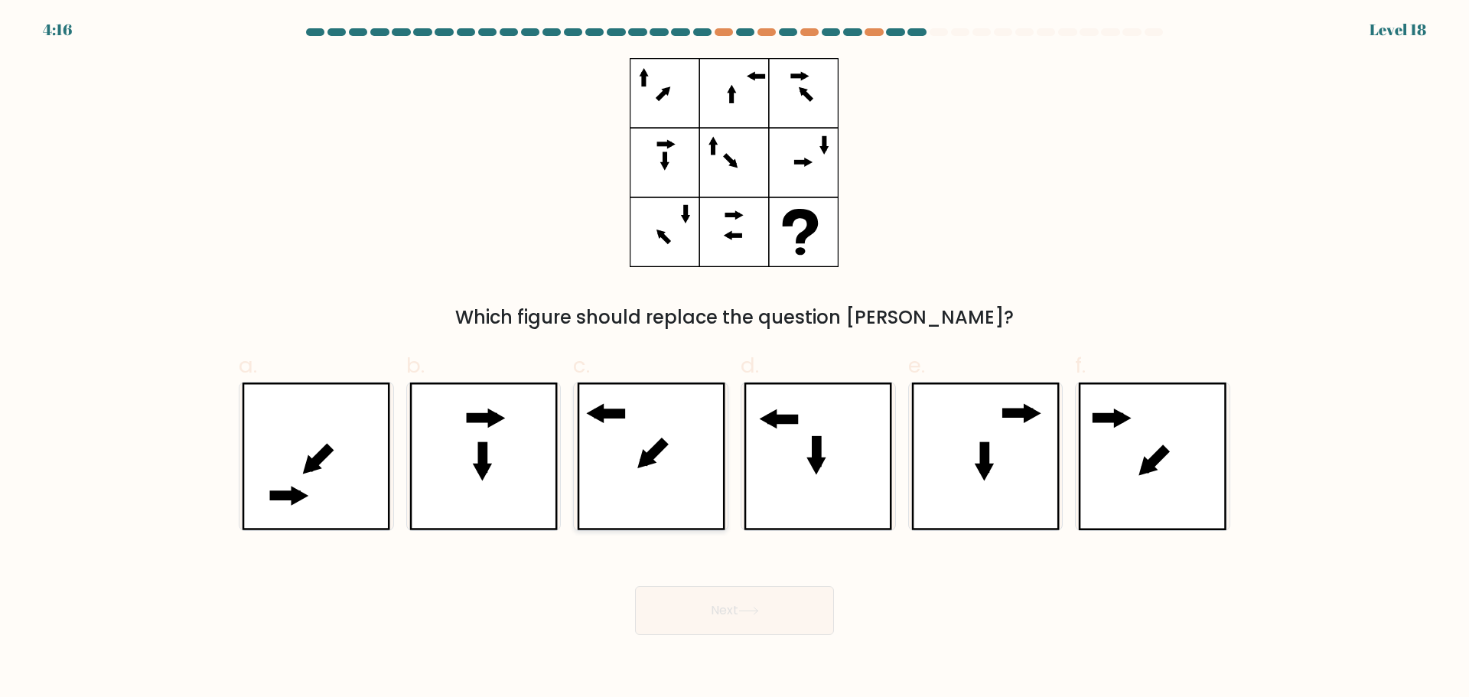
click at [674, 443] on icon at bounding box center [651, 457] width 148 height 148
click at [735, 359] on input "c." at bounding box center [735, 354] width 1 height 10
radio input "true"
click at [744, 611] on icon at bounding box center [748, 611] width 21 height 8
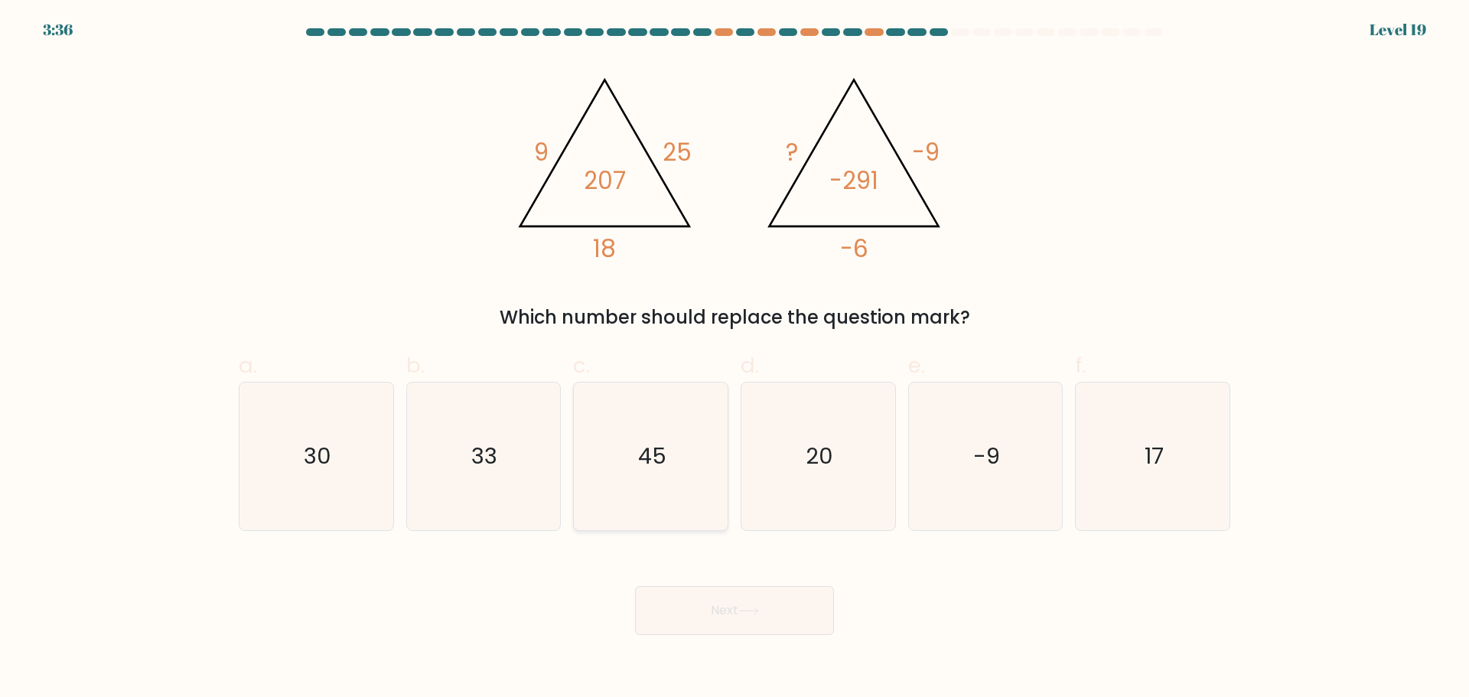
click at [706, 477] on icon "45" at bounding box center [651, 457] width 148 height 148
click at [735, 359] on input "c. 45" at bounding box center [735, 354] width 1 height 10
radio input "true"
click at [759, 635] on body "3:36 Level 19" at bounding box center [734, 348] width 1469 height 697
click at [762, 624] on button "Next" at bounding box center [734, 610] width 199 height 49
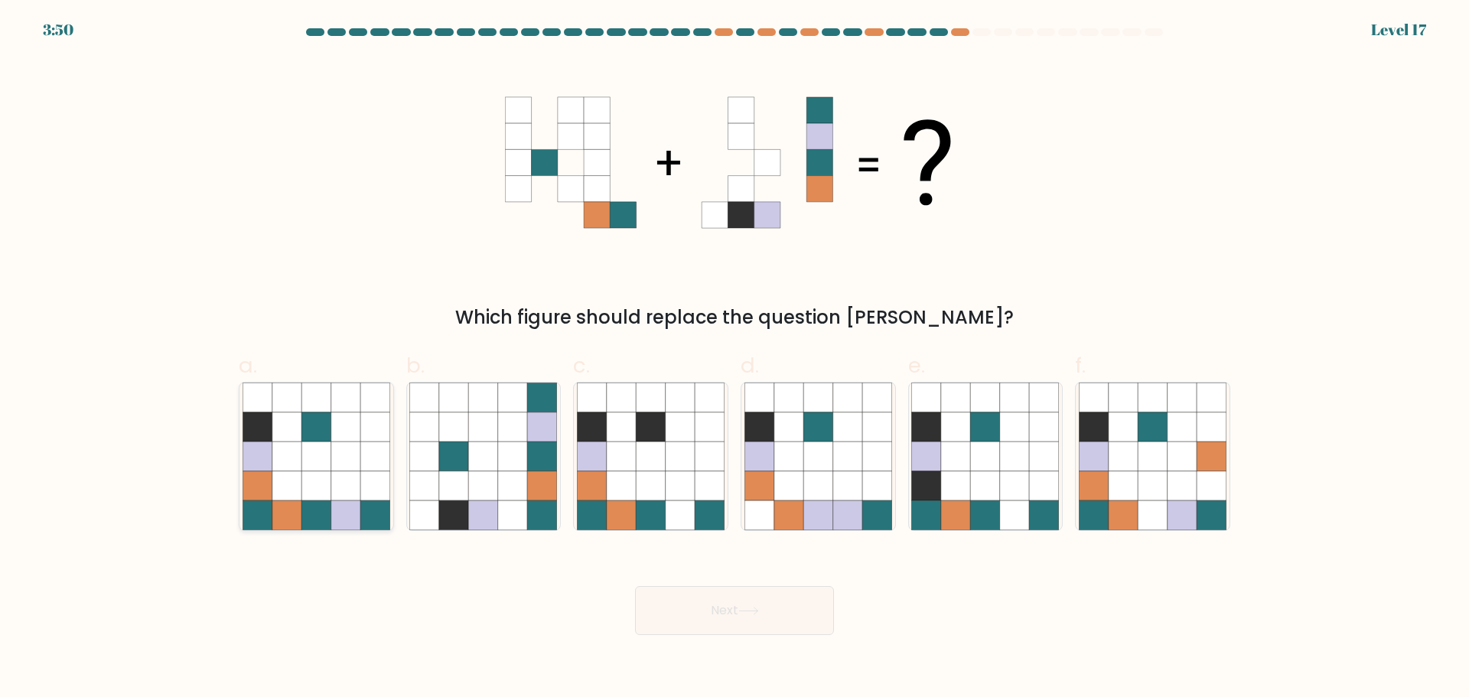
click at [324, 432] on icon at bounding box center [315, 426] width 29 height 29
click at [735, 359] on input "a." at bounding box center [735, 354] width 1 height 10
radio input "true"
click at [695, 614] on button "Next" at bounding box center [734, 610] width 199 height 49
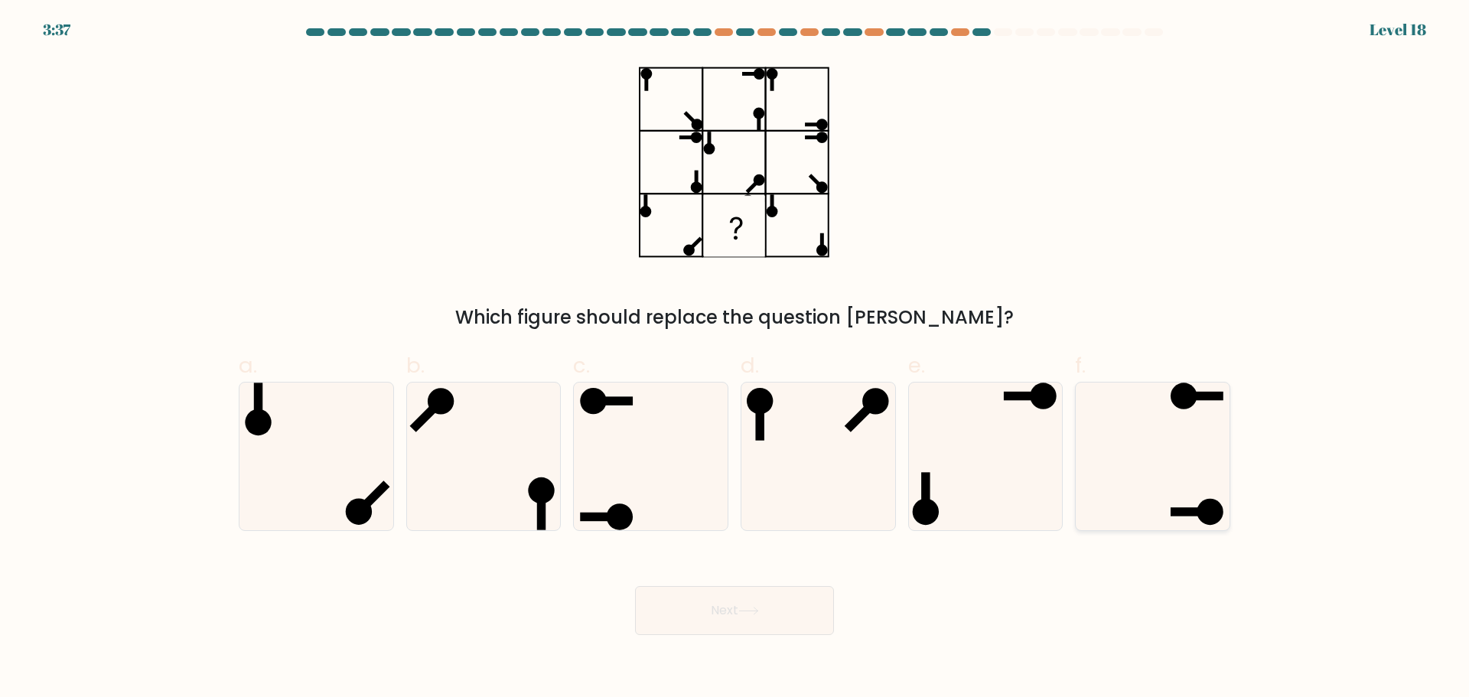
click at [1159, 451] on icon at bounding box center [1153, 457] width 148 height 148
click at [735, 359] on input "f." at bounding box center [735, 354] width 1 height 10
radio input "true"
click at [777, 617] on button "Next" at bounding box center [734, 610] width 199 height 49
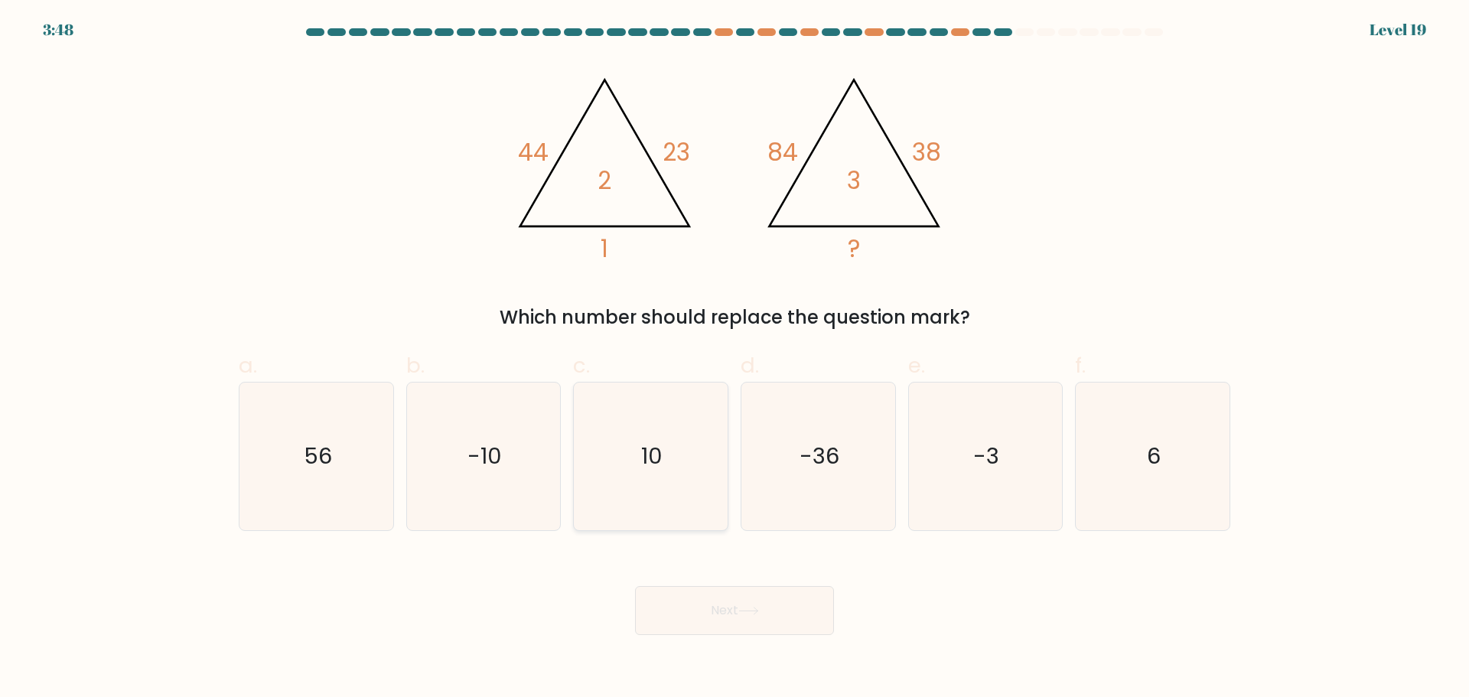
click at [648, 458] on text "10" at bounding box center [652, 456] width 21 height 31
click at [735, 359] on input "c. 10" at bounding box center [735, 354] width 1 height 10
radio input "true"
click at [725, 610] on button "Next" at bounding box center [734, 610] width 199 height 49
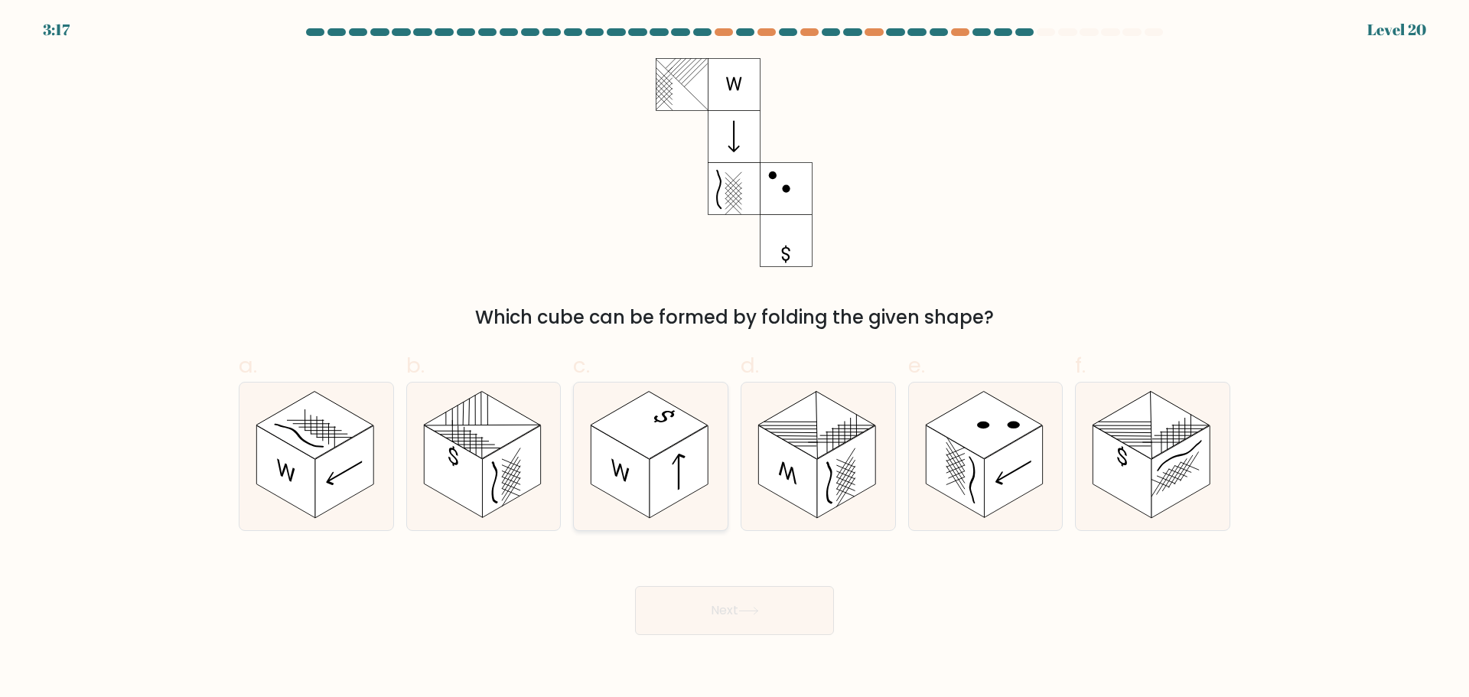
click at [689, 471] on rect at bounding box center [679, 471] width 58 height 93
click at [735, 359] on input "c." at bounding box center [735, 354] width 1 height 10
radio input "true"
click at [725, 605] on button "Next" at bounding box center [734, 610] width 199 height 49
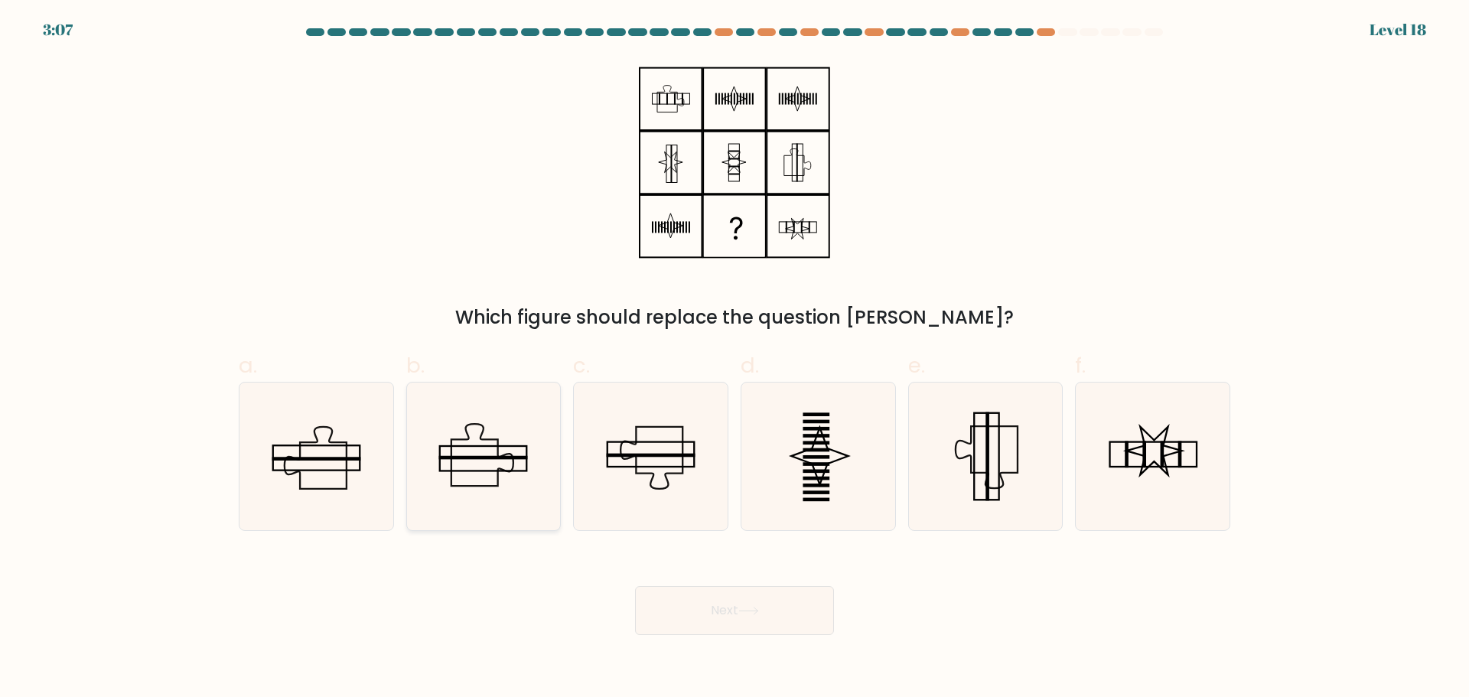
click at [484, 477] on icon at bounding box center [483, 457] width 148 height 148
click at [735, 359] on input "b." at bounding box center [735, 354] width 1 height 10
radio input "true"
click at [702, 608] on button "Next" at bounding box center [734, 610] width 199 height 49
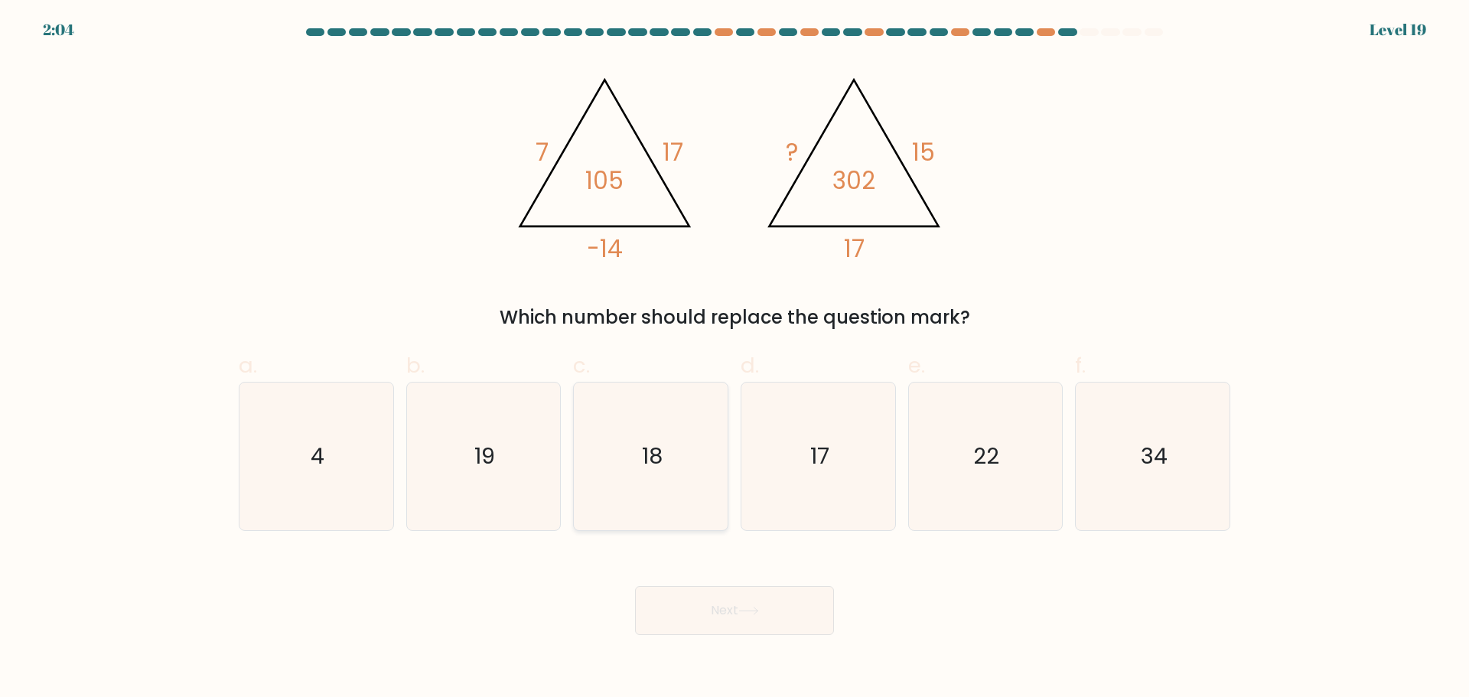
click at [648, 438] on icon "18" at bounding box center [651, 457] width 148 height 148
click at [735, 359] on input "c. 18" at bounding box center [735, 354] width 1 height 10
radio input "true"
click at [746, 623] on button "Next" at bounding box center [734, 610] width 199 height 49
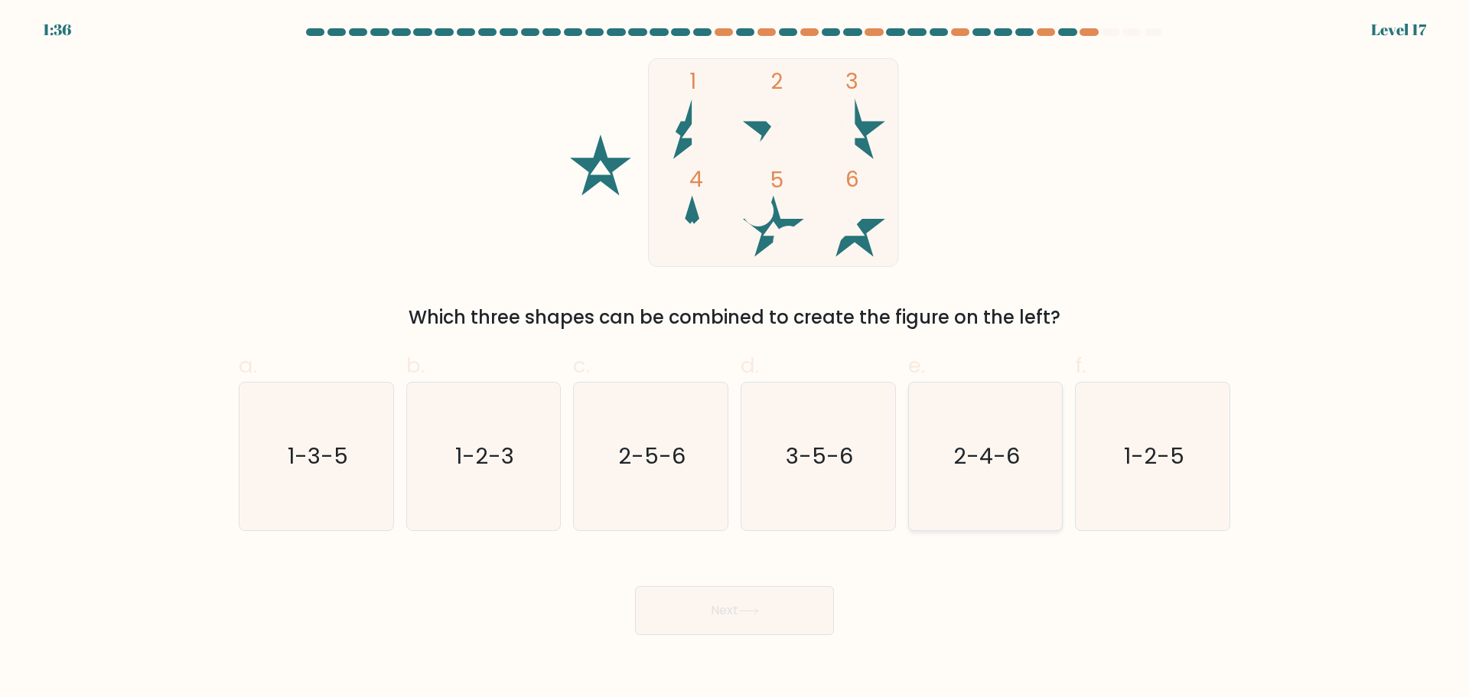
click at [1012, 423] on icon "2-4-6" at bounding box center [985, 457] width 148 height 148
click at [735, 359] on input "e. 2-4-6" at bounding box center [735, 354] width 1 height 10
radio input "true"
click at [748, 612] on icon at bounding box center [748, 611] width 21 height 8
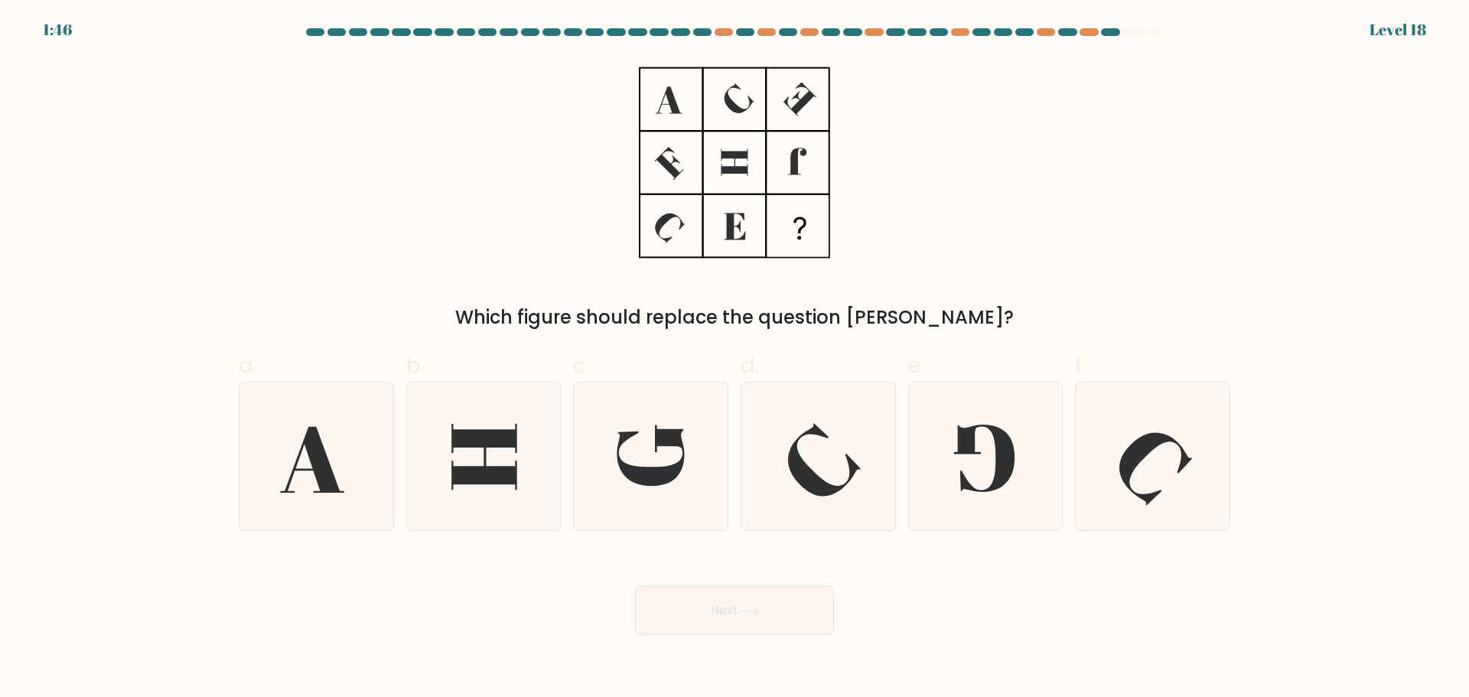
click at [386, 227] on div "Which figure should replace the question mark?" at bounding box center [735, 194] width 1010 height 273
click at [658, 442] on icon at bounding box center [651, 455] width 67 height 60
click at [735, 359] on input "c." at bounding box center [735, 354] width 1 height 10
radio input "true"
click at [766, 618] on button "Next" at bounding box center [734, 610] width 199 height 49
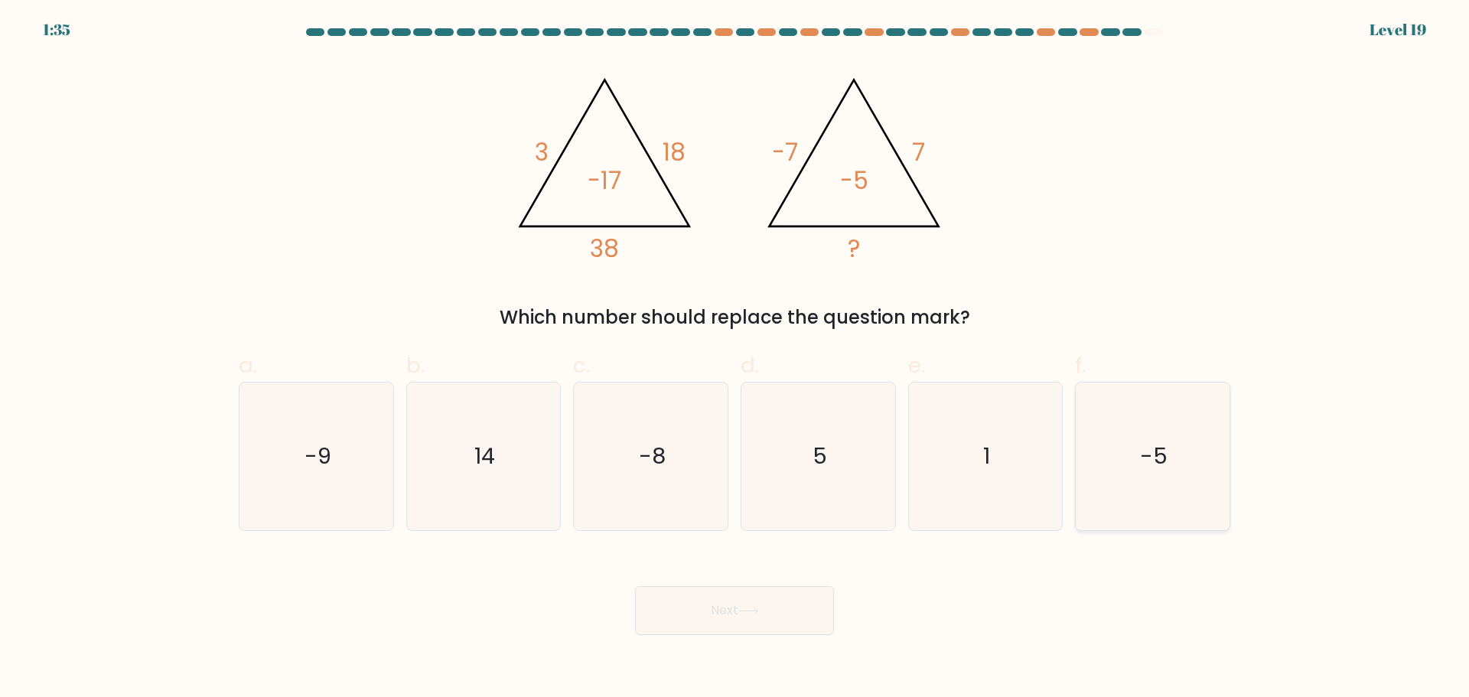
click at [1159, 484] on icon "-5" at bounding box center [1153, 457] width 148 height 148
click at [735, 359] on input "f. -5" at bounding box center [735, 354] width 1 height 10
radio input "true"
click at [783, 611] on button "Next" at bounding box center [734, 610] width 199 height 49
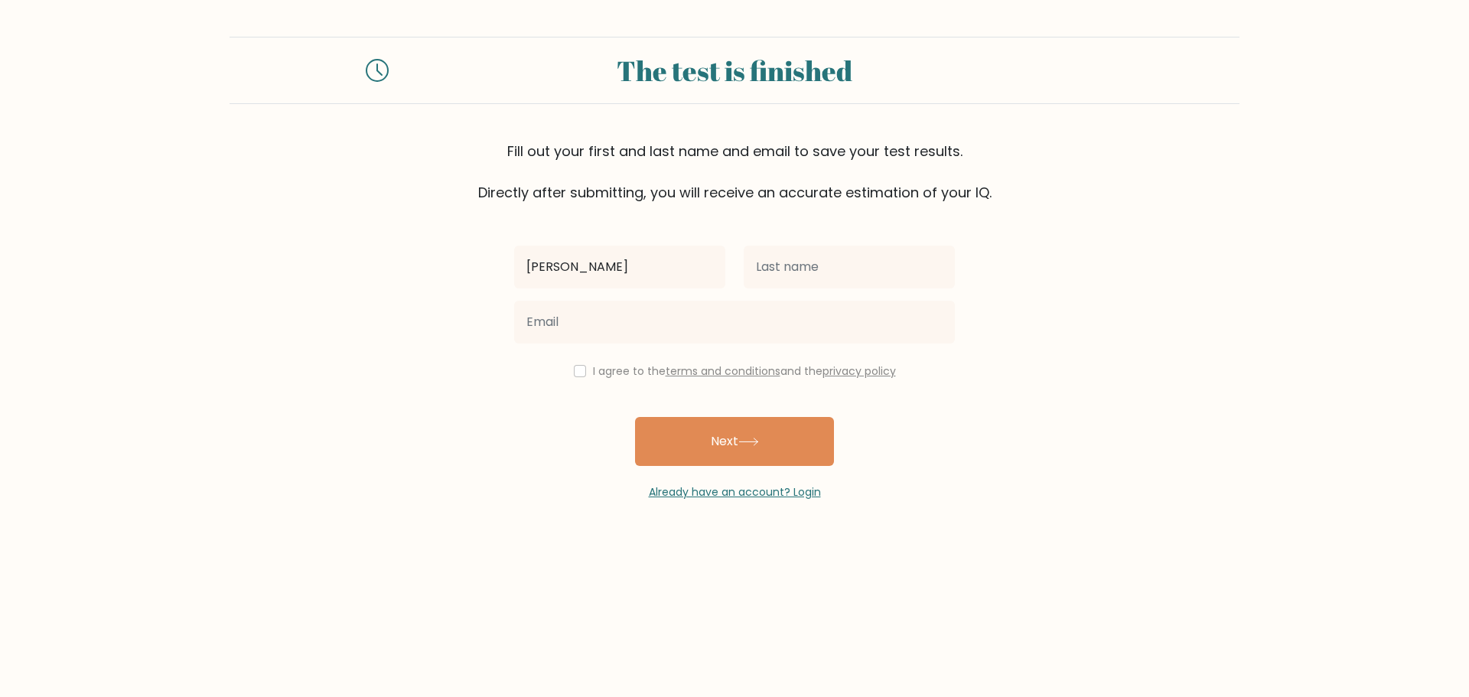
type input "fran"
click at [834, 260] on input "text" at bounding box center [849, 267] width 211 height 43
type input "st"
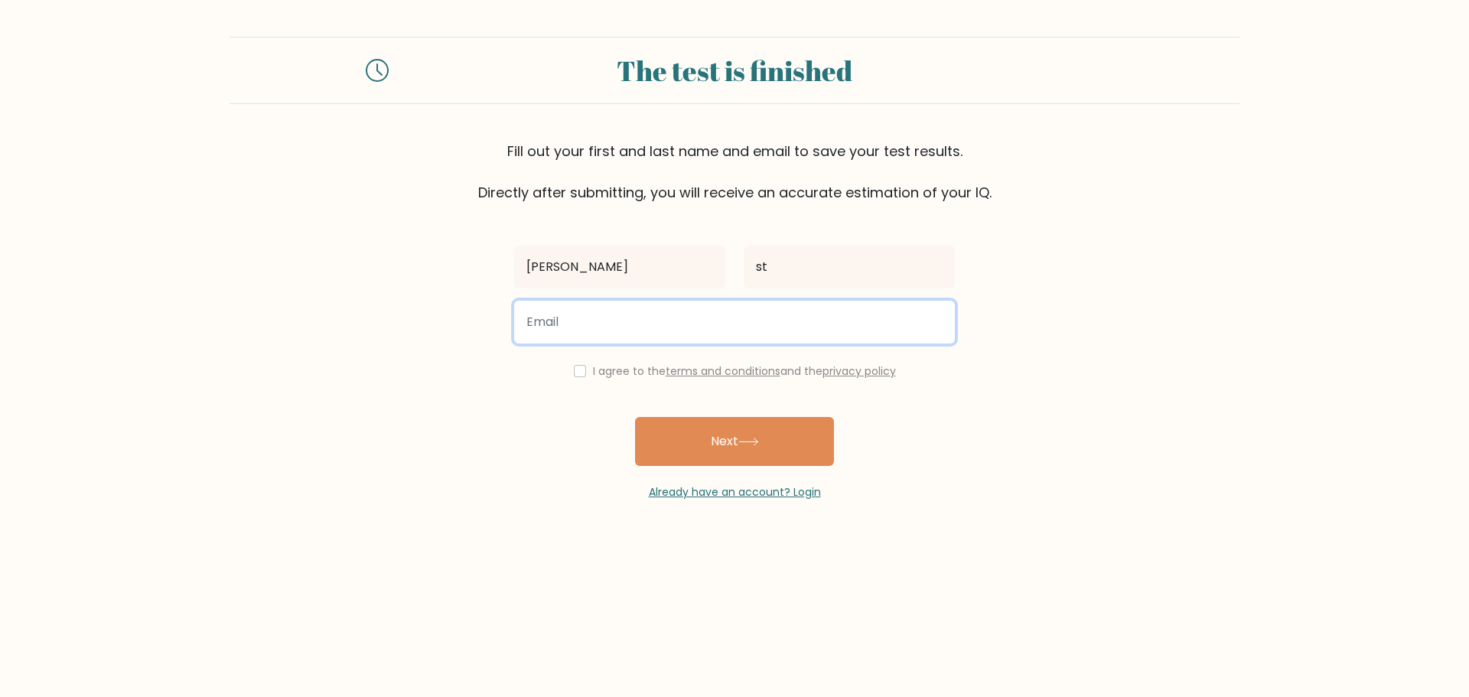
click at [689, 328] on input "email" at bounding box center [734, 322] width 441 height 43
type input "fran.stulhofer@gmail.com"
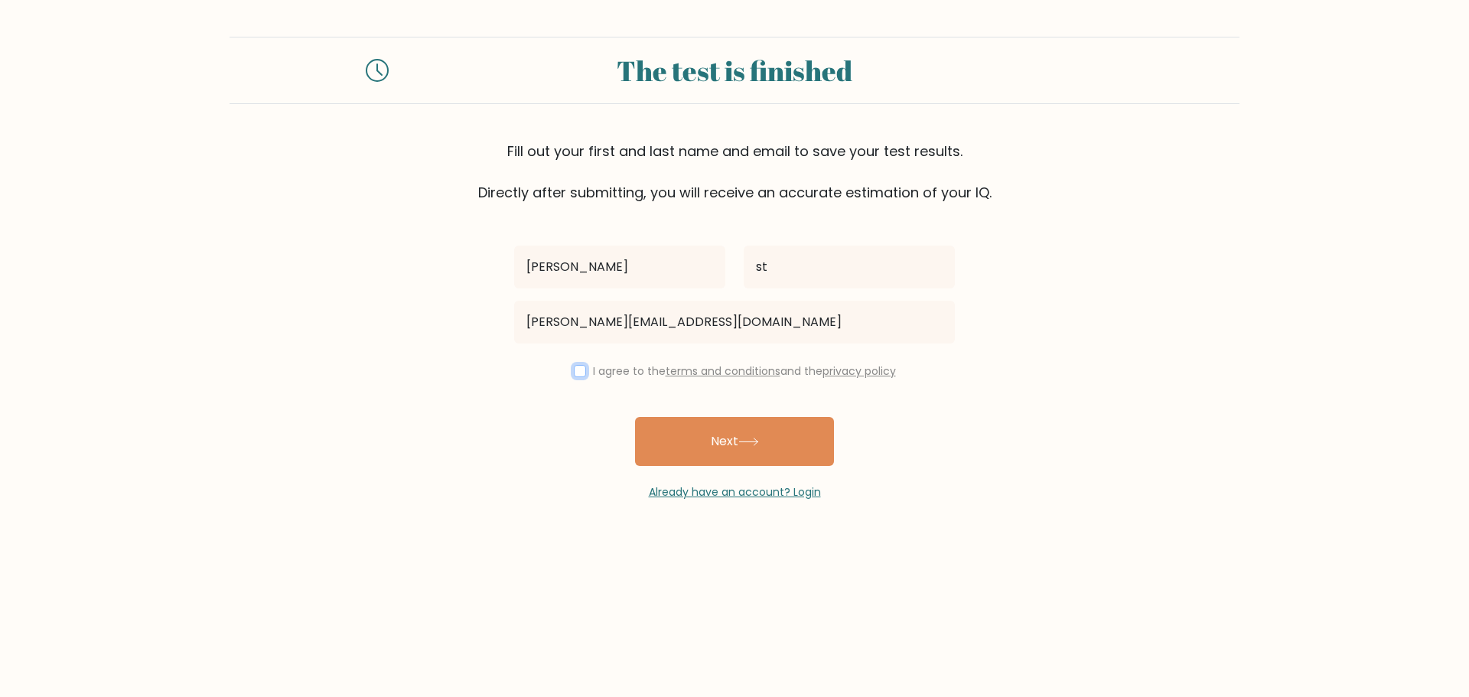
click at [574, 373] on input "checkbox" at bounding box center [580, 371] width 12 height 12
checkbox input "true"
click at [713, 439] on button "Next" at bounding box center [734, 441] width 199 height 49
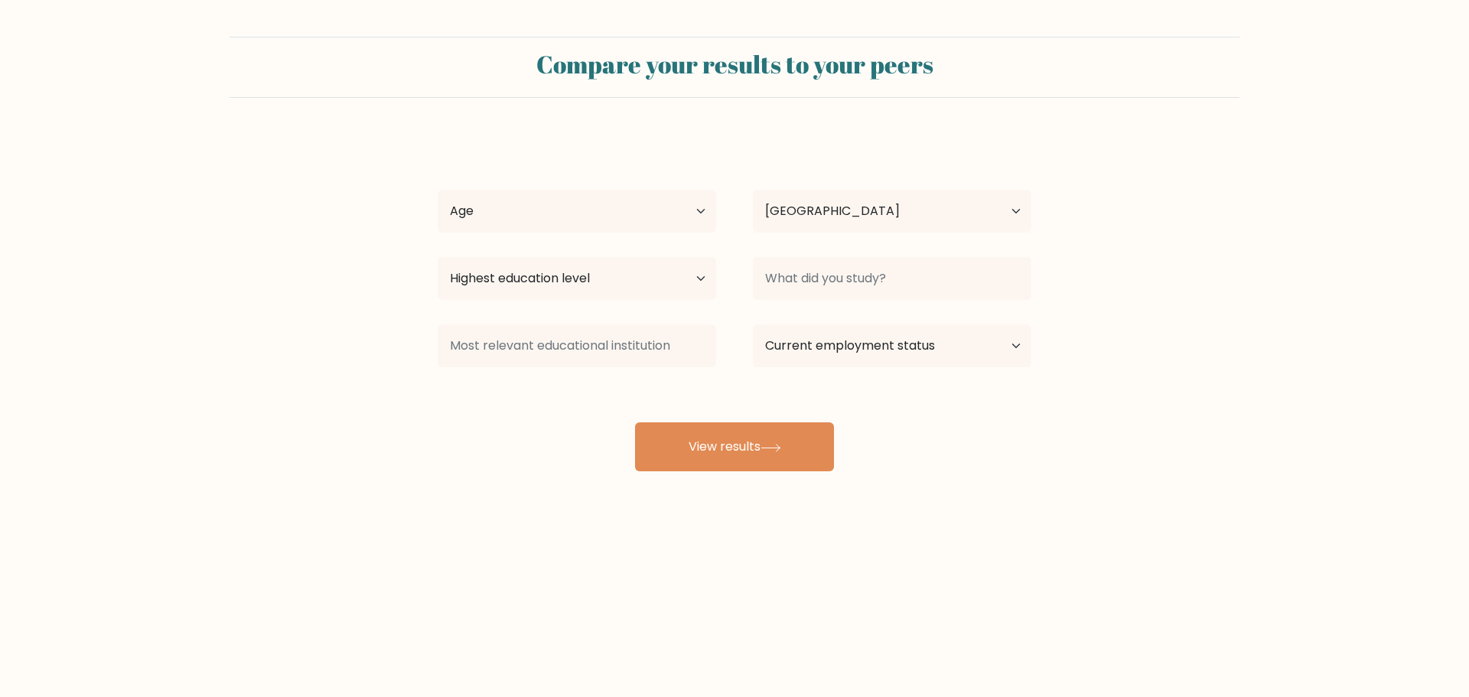
select select "HR"
click at [691, 213] on select "Age Under 18 years old 18-24 years old 25-34 years old 35-44 years old 45-54 ye…" at bounding box center [577, 211] width 279 height 43
select select "18_24"
click at [438, 190] on select "Age Under 18 years old 18-24 years old 25-34 years old 35-44 years old 45-54 ye…" at bounding box center [577, 211] width 279 height 43
click at [651, 279] on select "Highest education level No schooling Primary Lower Secondary Upper Secondary Oc…" at bounding box center [577, 278] width 279 height 43
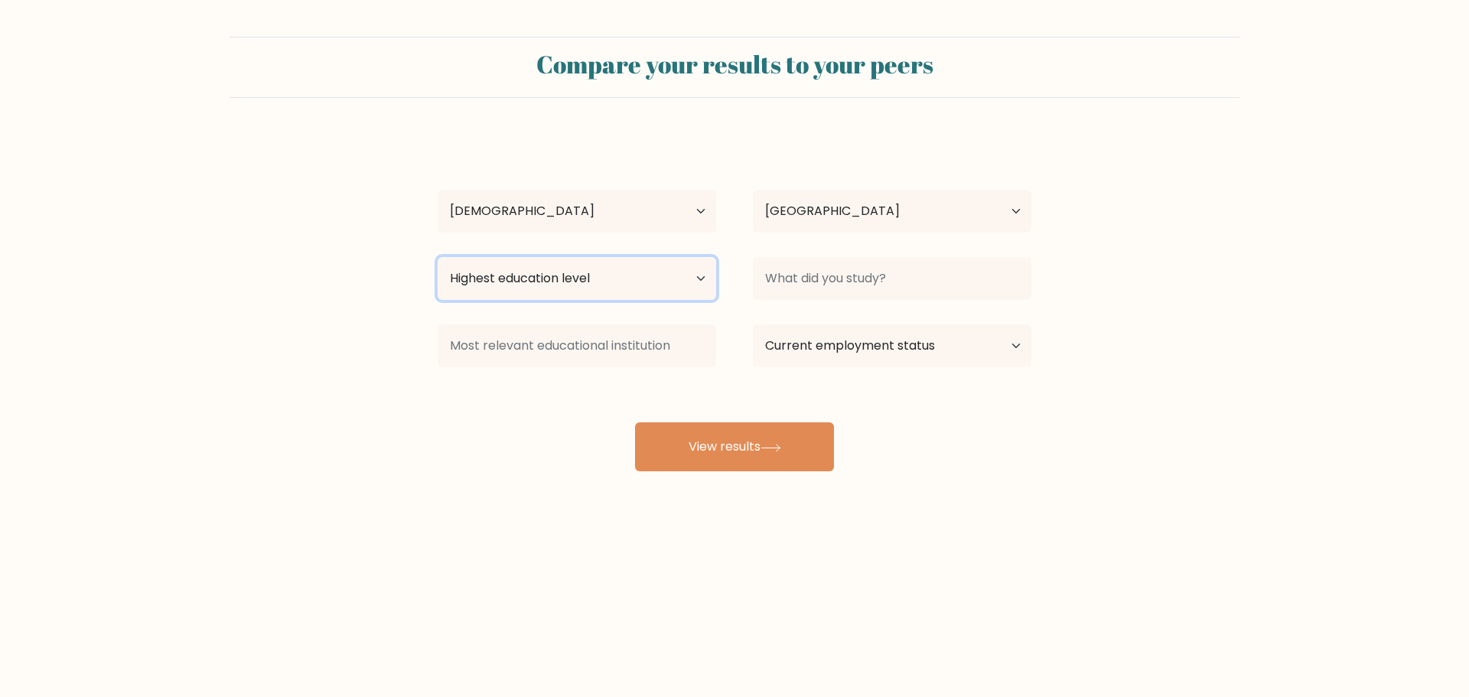
select select "upper_secondary"
click at [438, 257] on select "Highest education level No schooling Primary Lower Secondary Upper Secondary Oc…" at bounding box center [577, 278] width 279 height 43
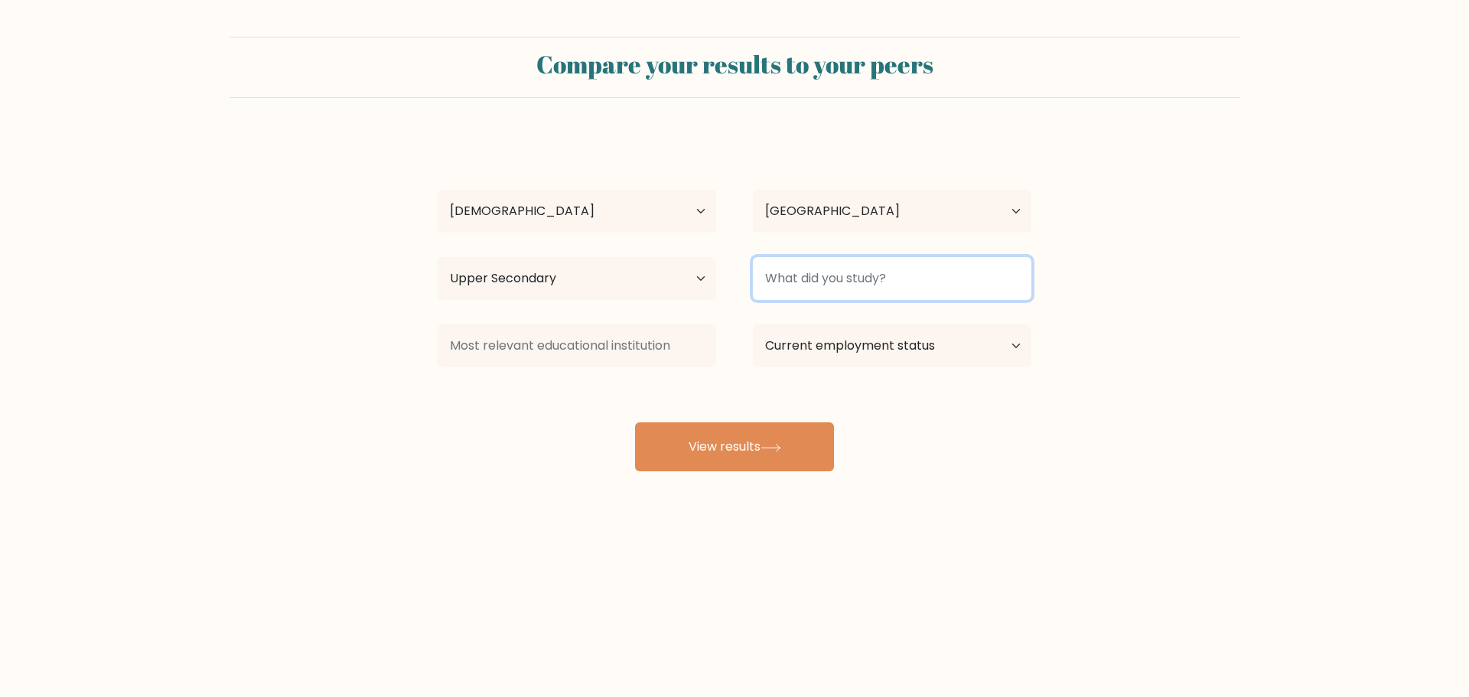
click at [851, 274] on input at bounding box center [892, 278] width 279 height 43
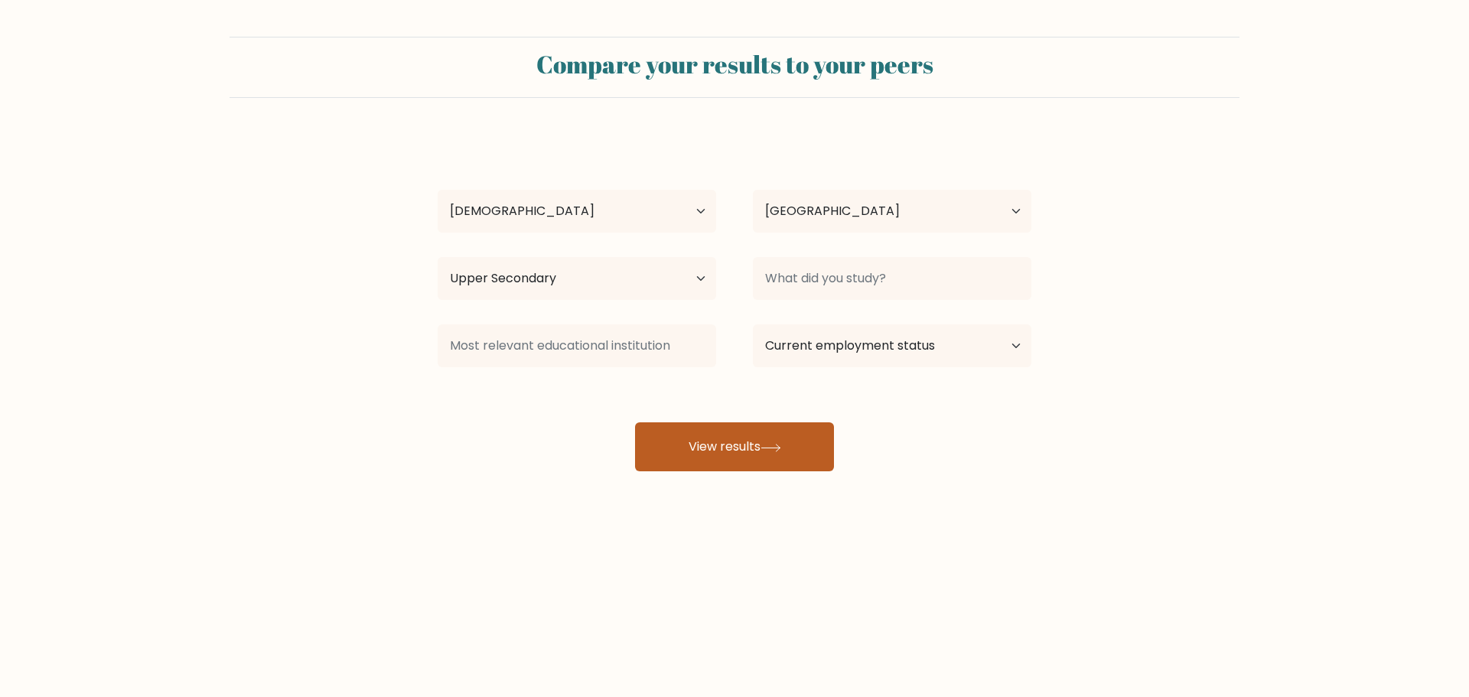
click at [735, 445] on button "View results" at bounding box center [734, 446] width 199 height 49
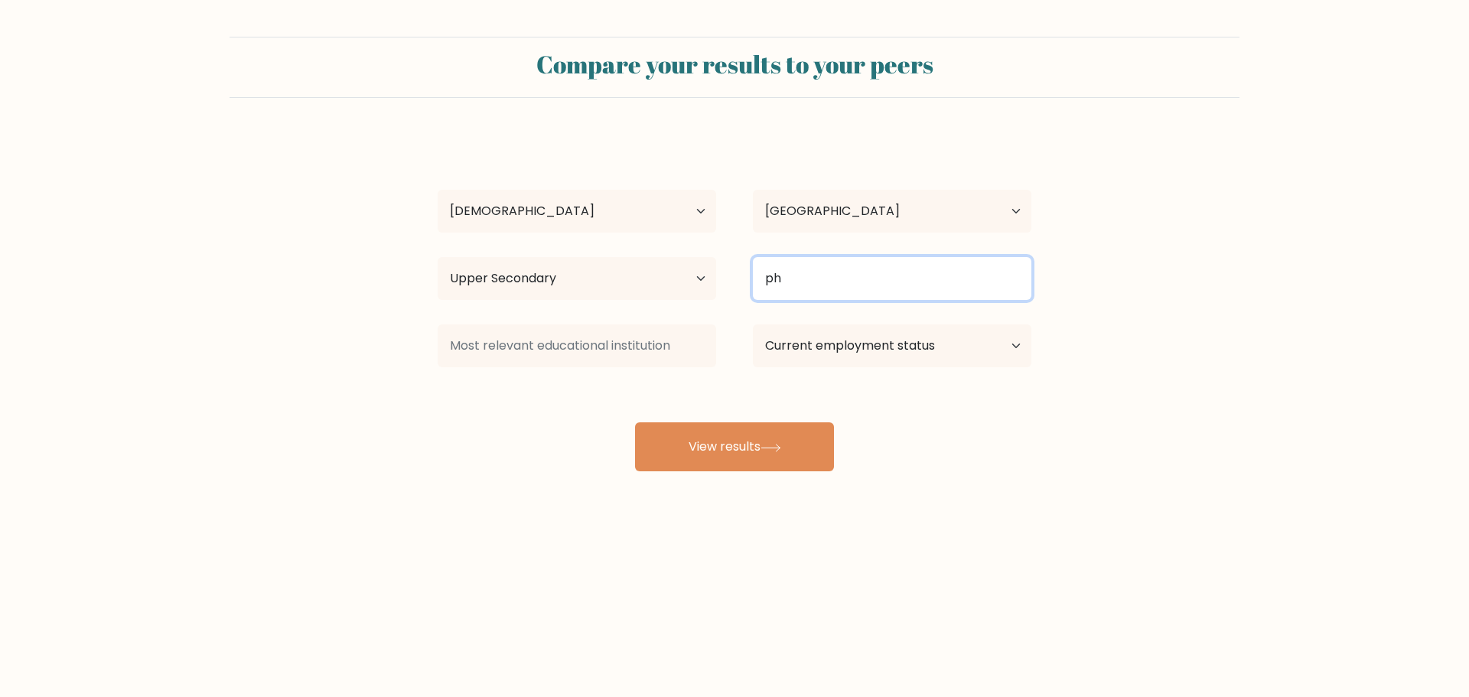
type input "ph"
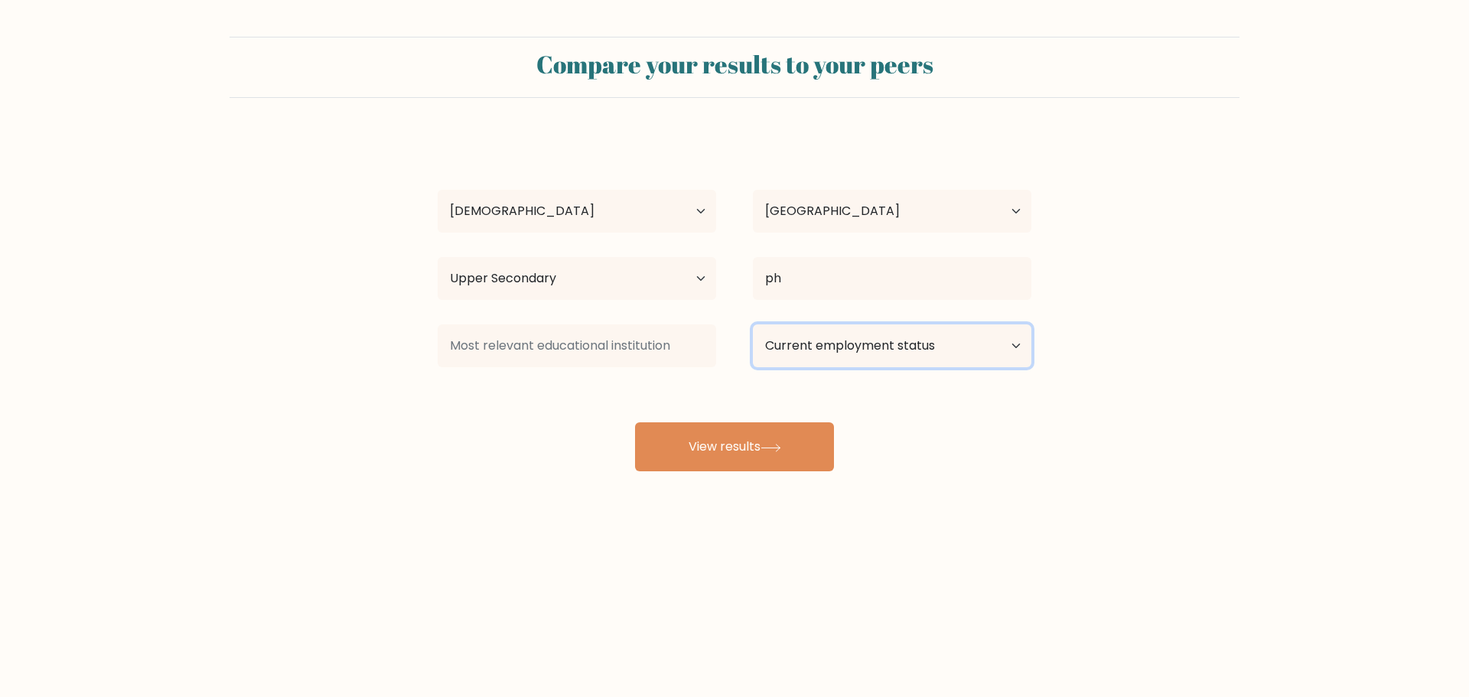
click at [881, 352] on select "Current employment status Employed Student Retired Other / prefer not to answer" at bounding box center [892, 345] width 279 height 43
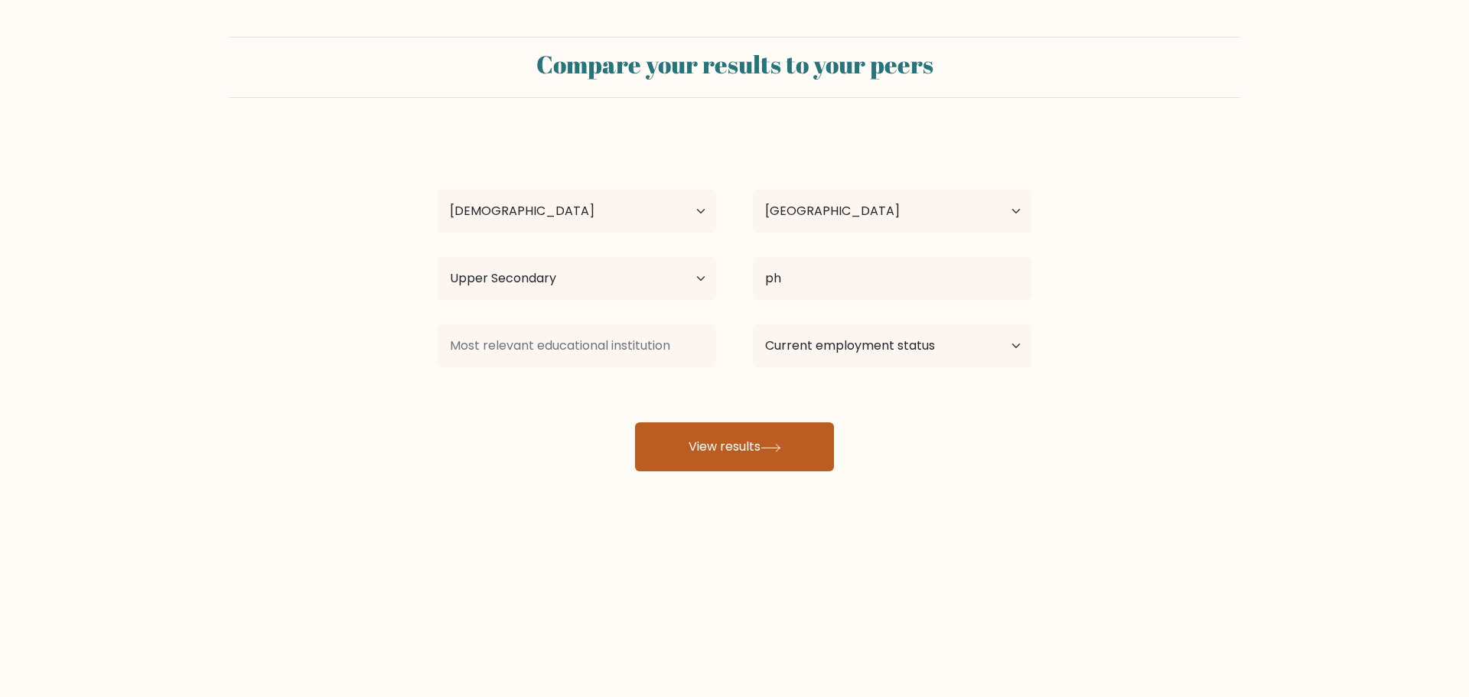
click at [748, 445] on button "View results" at bounding box center [734, 446] width 199 height 49
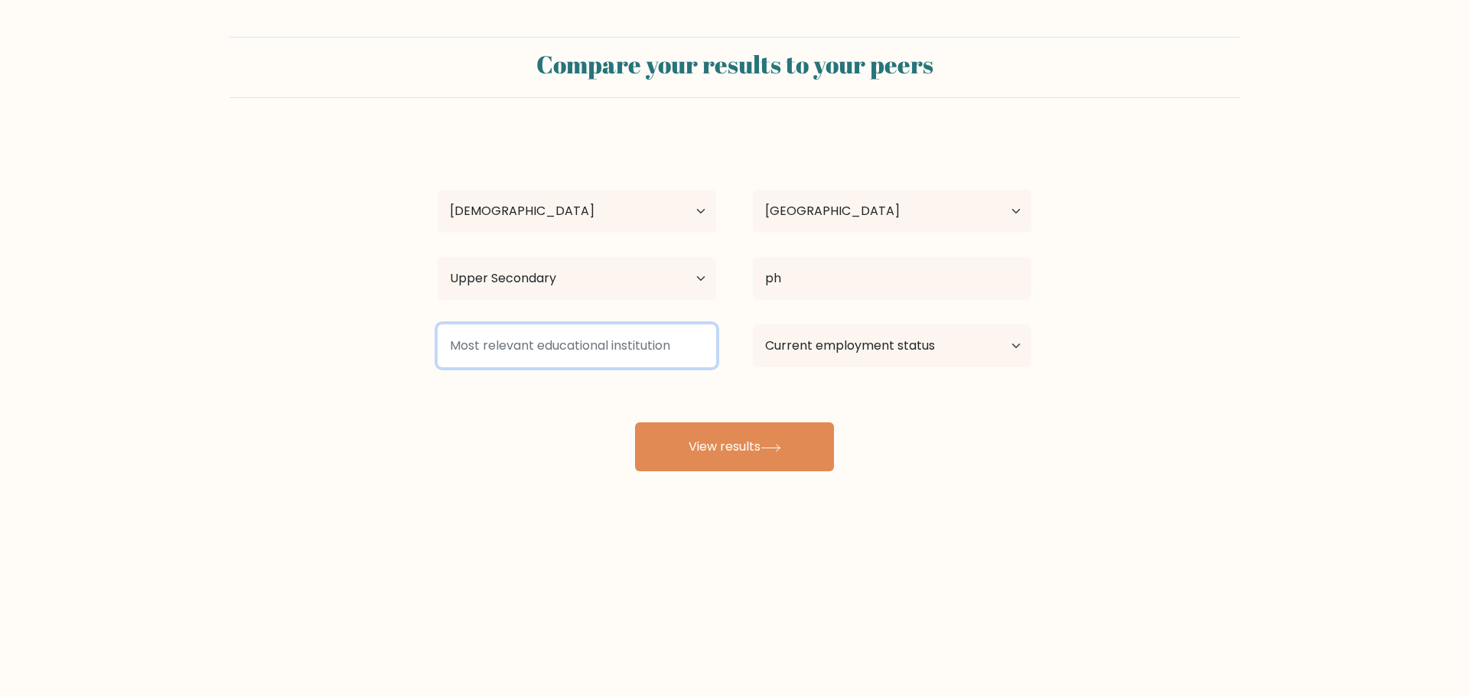
click at [586, 328] on input at bounding box center [577, 345] width 279 height 43
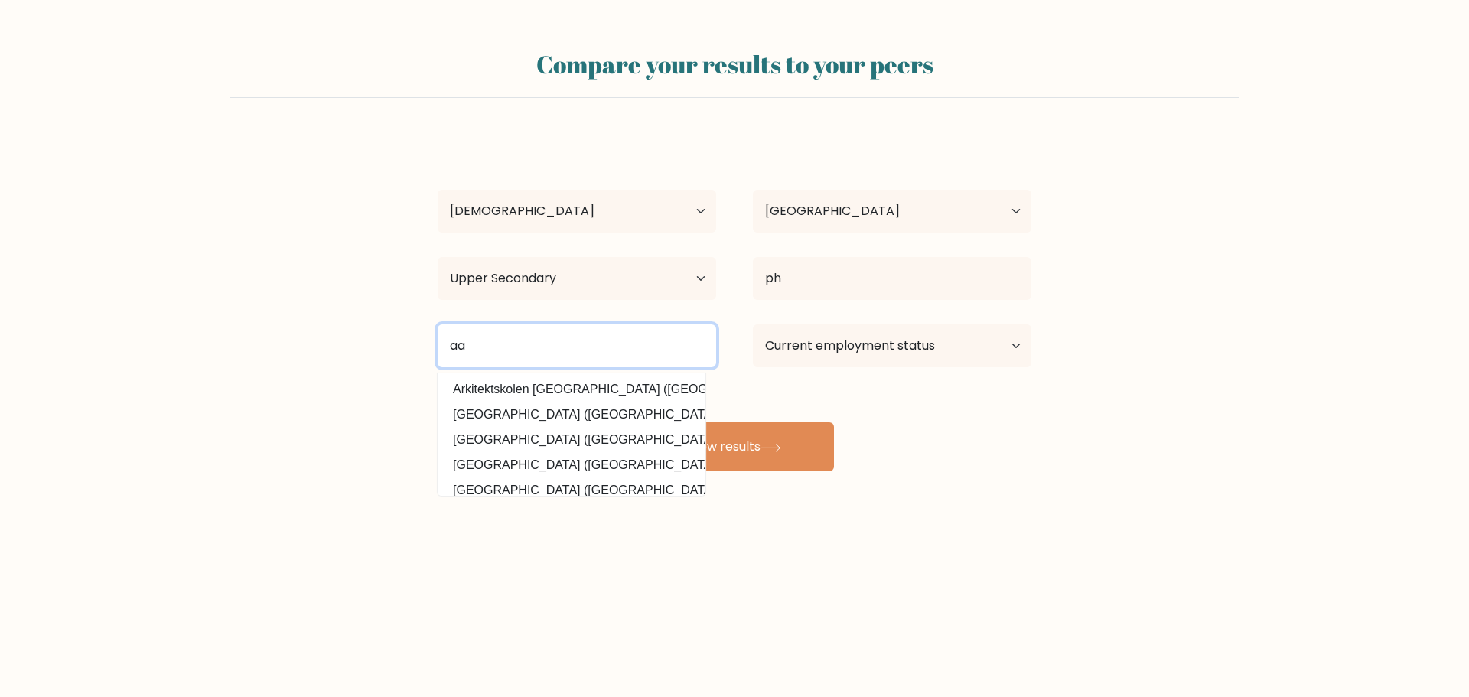
type input "a"
type input "g"
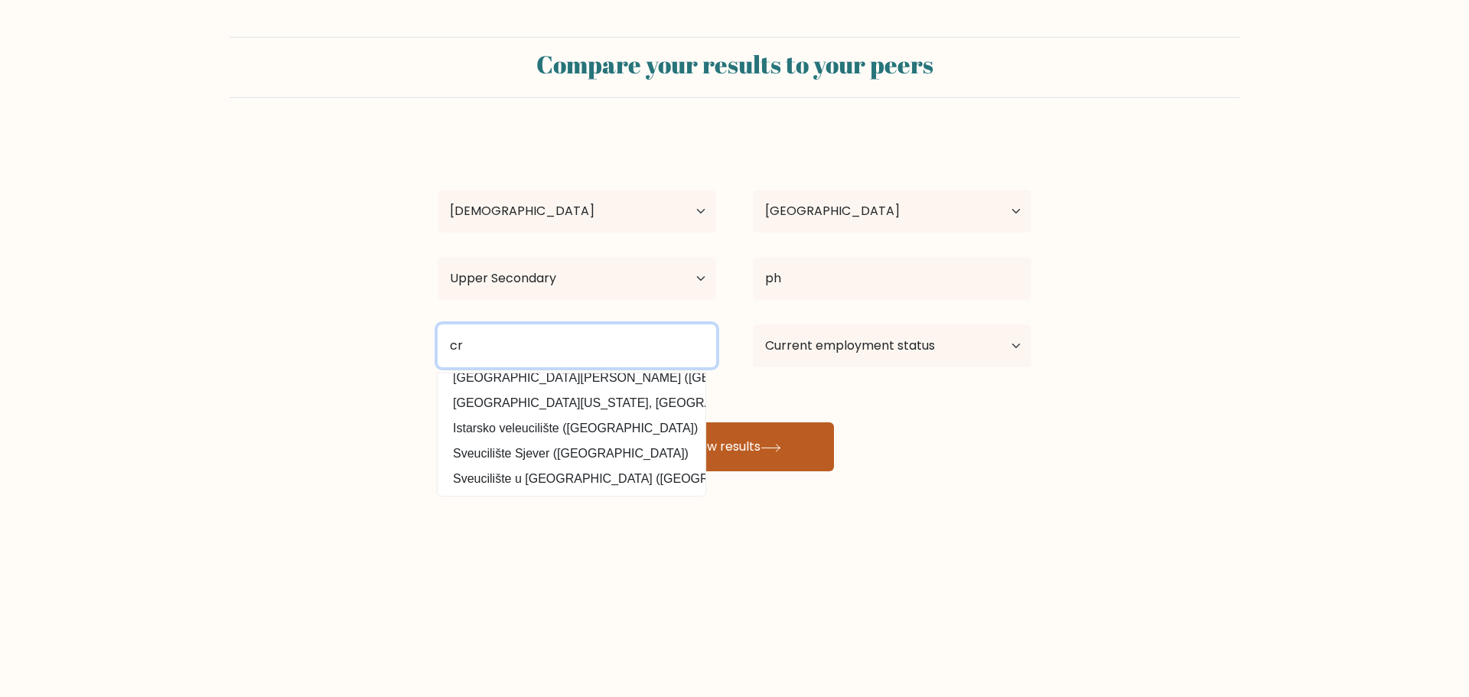
type input "cr"
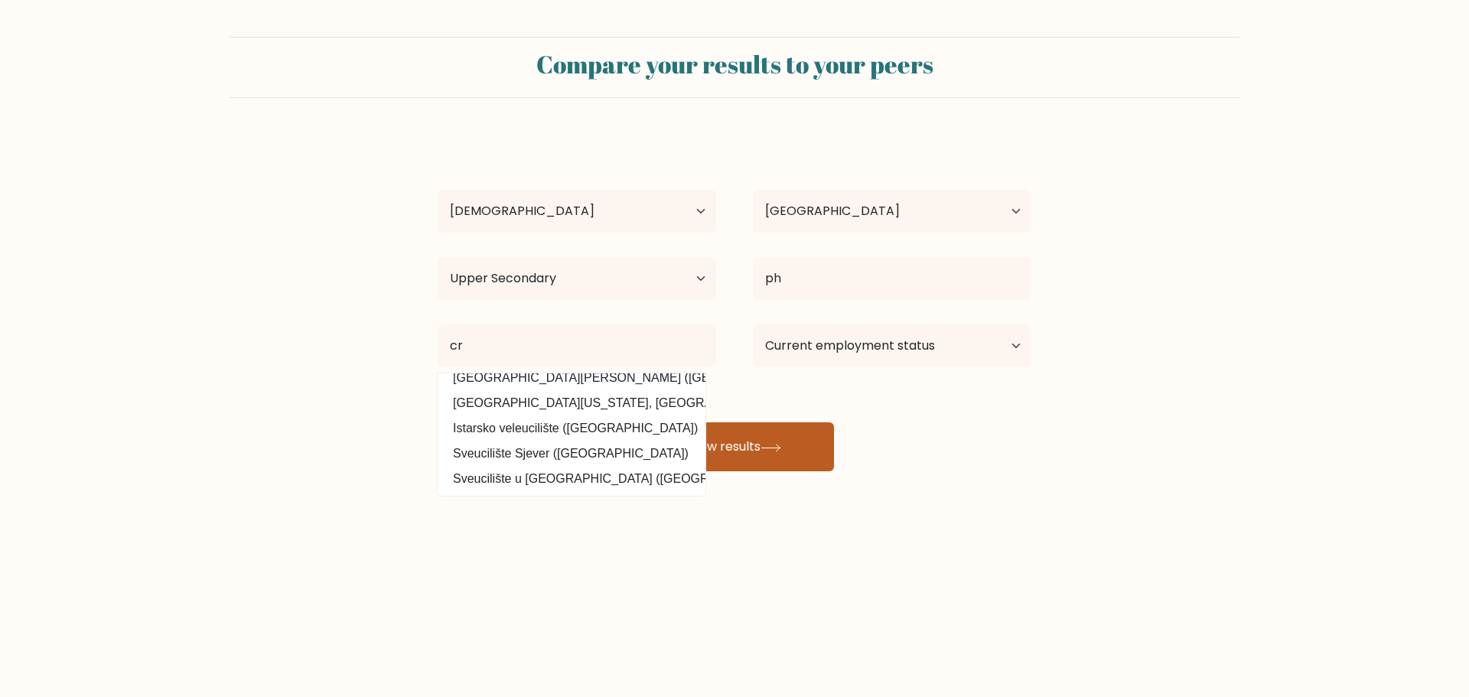
click at [800, 457] on button "View results" at bounding box center [734, 446] width 199 height 49
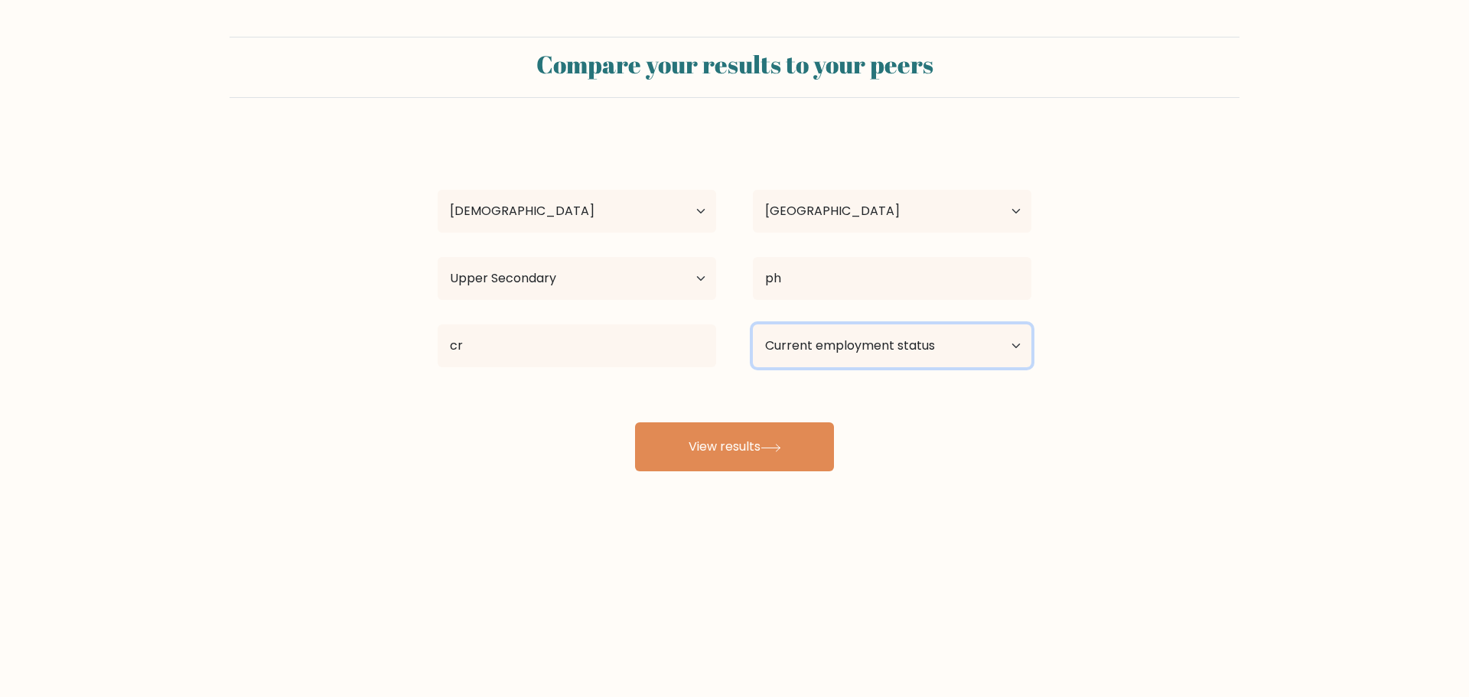
click at [867, 354] on select "Current employment status Employed Student Retired Other / prefer not to answer" at bounding box center [892, 345] width 279 height 43
select select "student"
click at [753, 324] on select "Current employment status Employed Student Retired Other / prefer not to answer" at bounding box center [892, 345] width 279 height 43
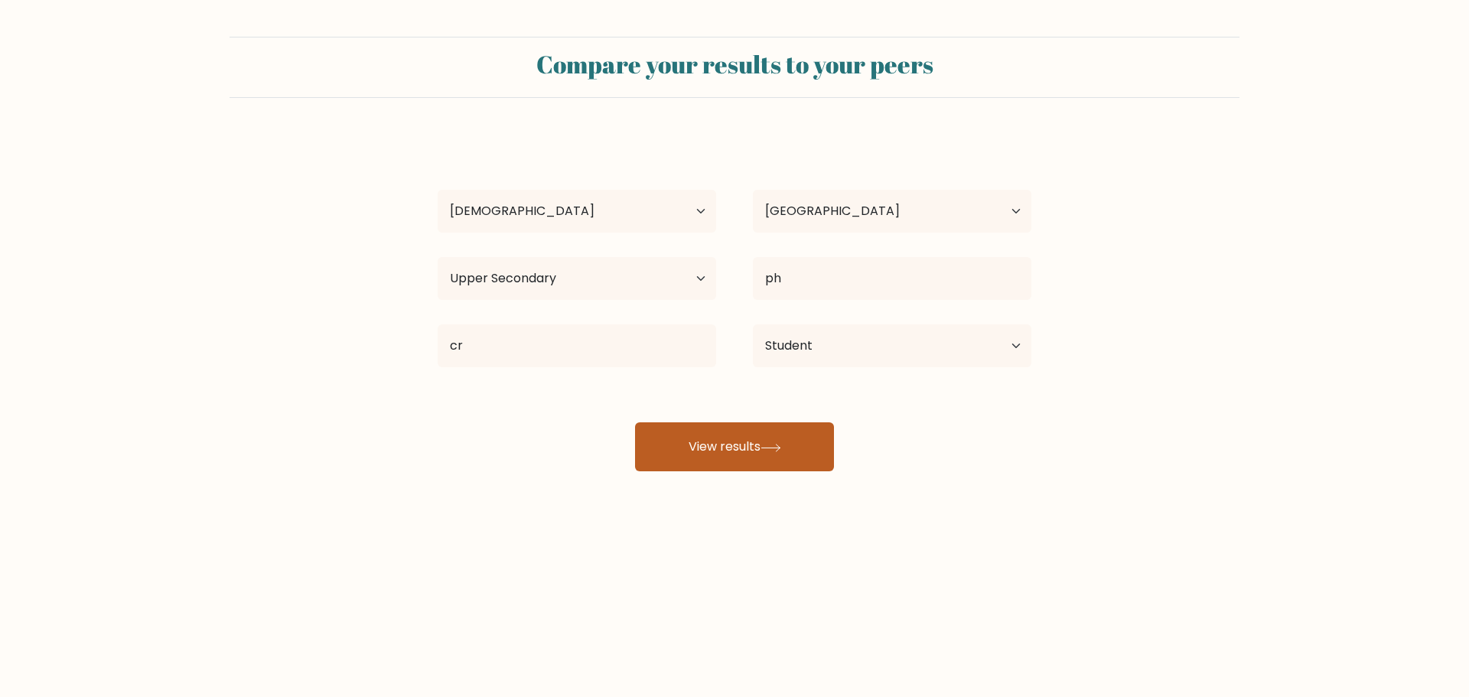
click at [751, 447] on button "View results" at bounding box center [734, 446] width 199 height 49
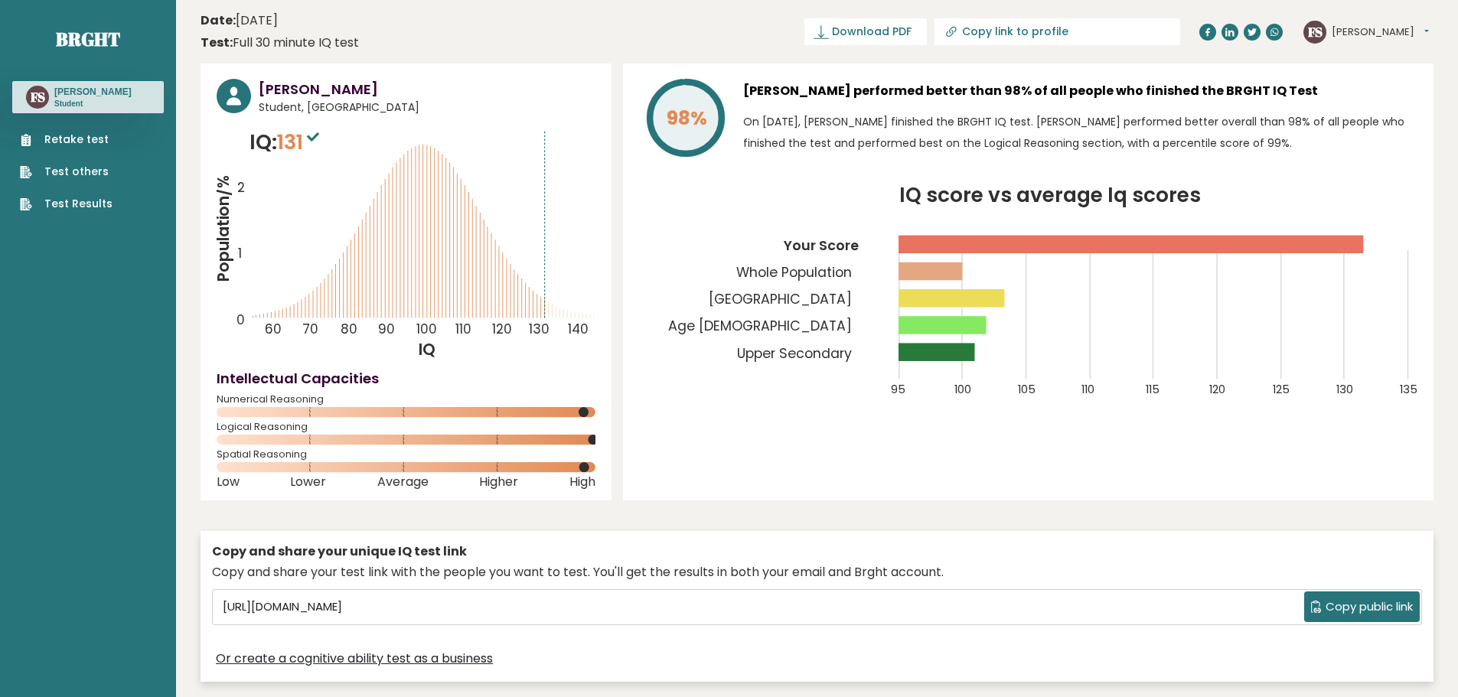
click at [302, 142] on span "131" at bounding box center [300, 142] width 46 height 28
